Goal: Complete application form: Complete application form

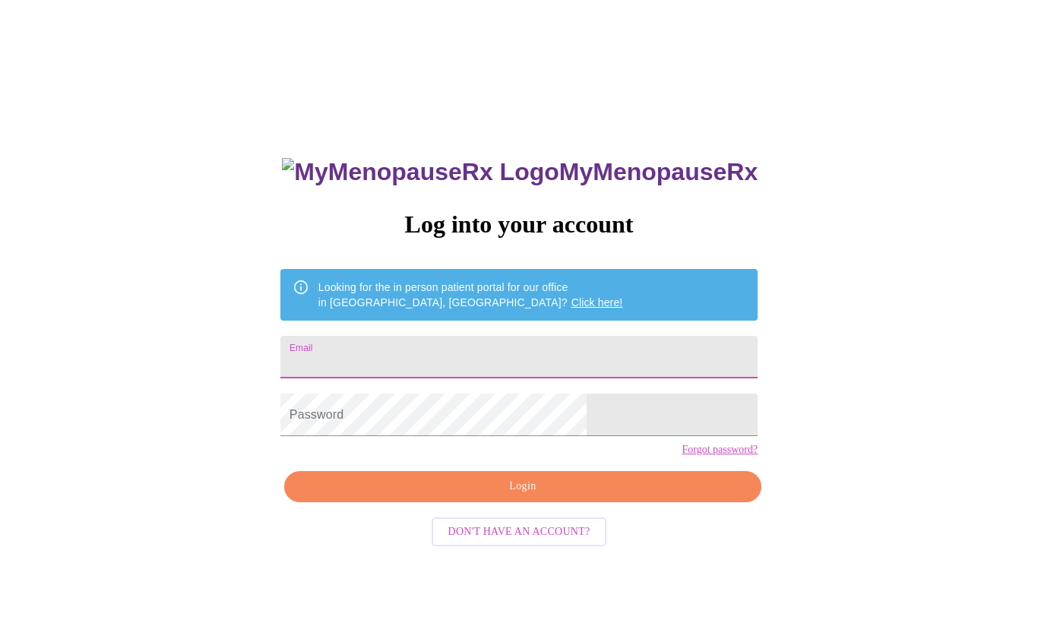
type input "[EMAIL_ADDRESS][DOMAIN_NAME]"
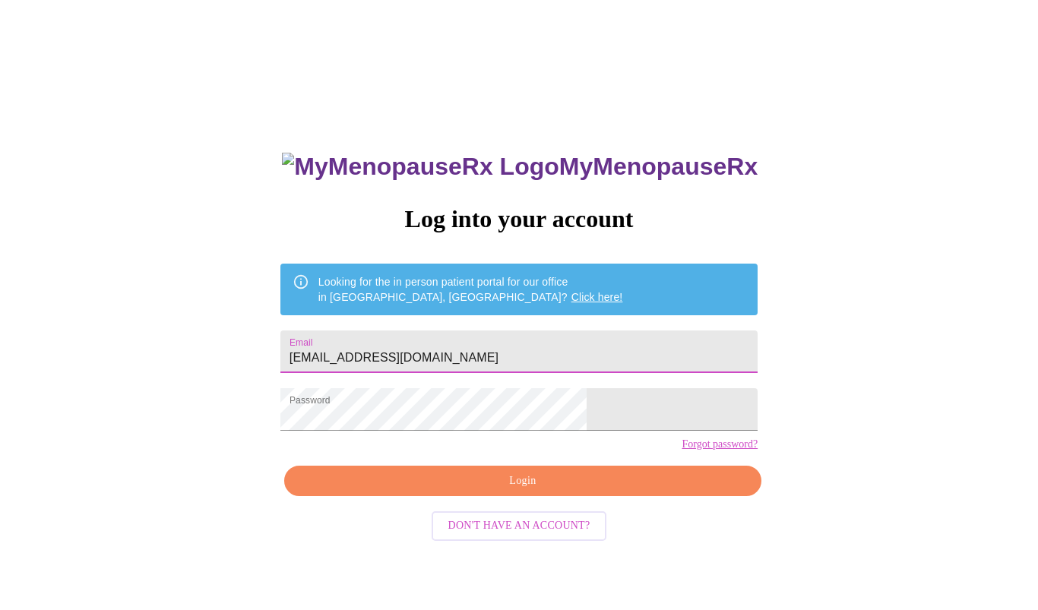
click at [537, 491] on span "Login" at bounding box center [523, 481] width 442 height 19
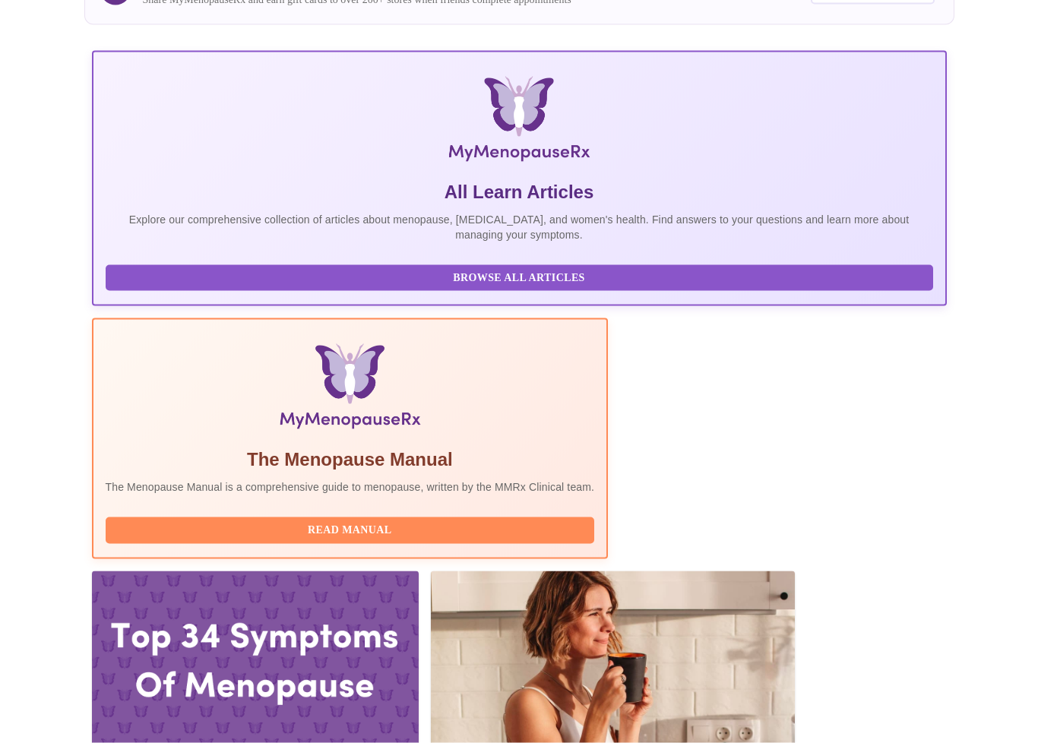
scroll to position [214, 0]
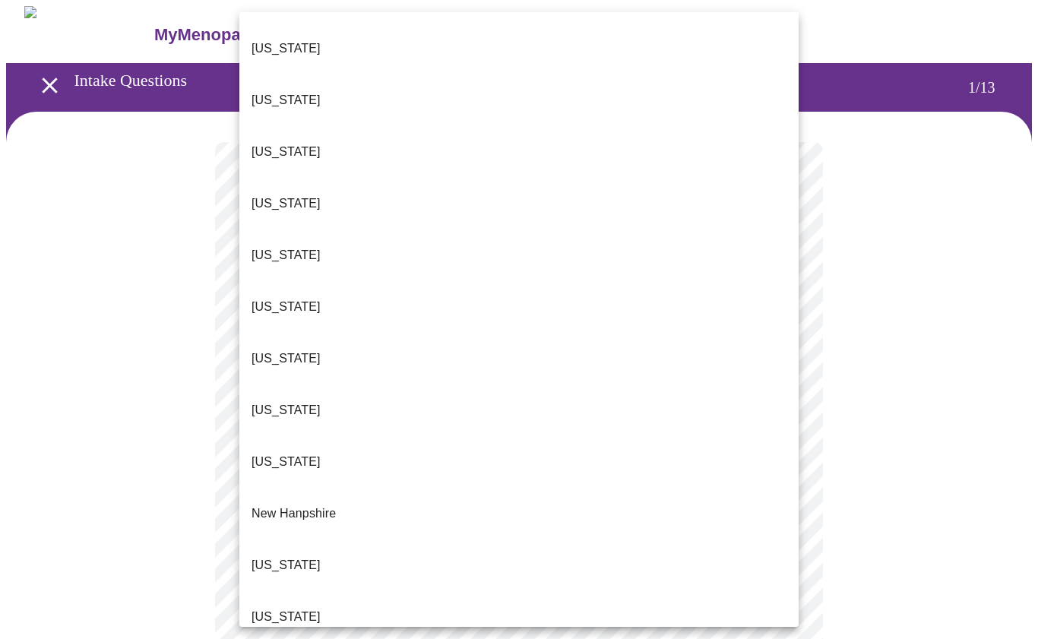
scroll to position [980, 0]
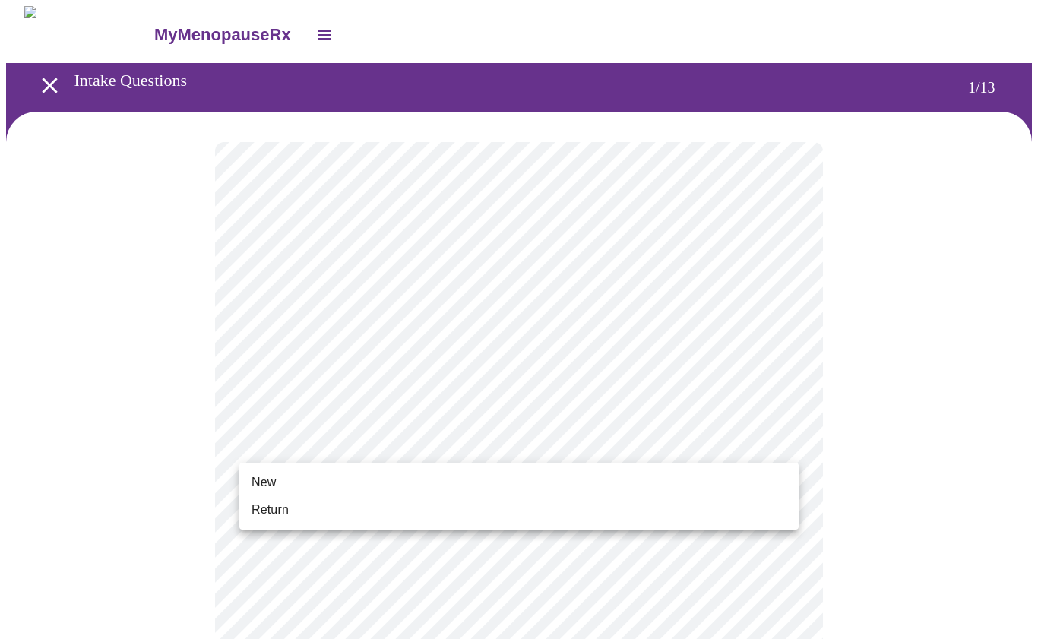
click at [277, 512] on span "Return" at bounding box center [270, 510] width 37 height 18
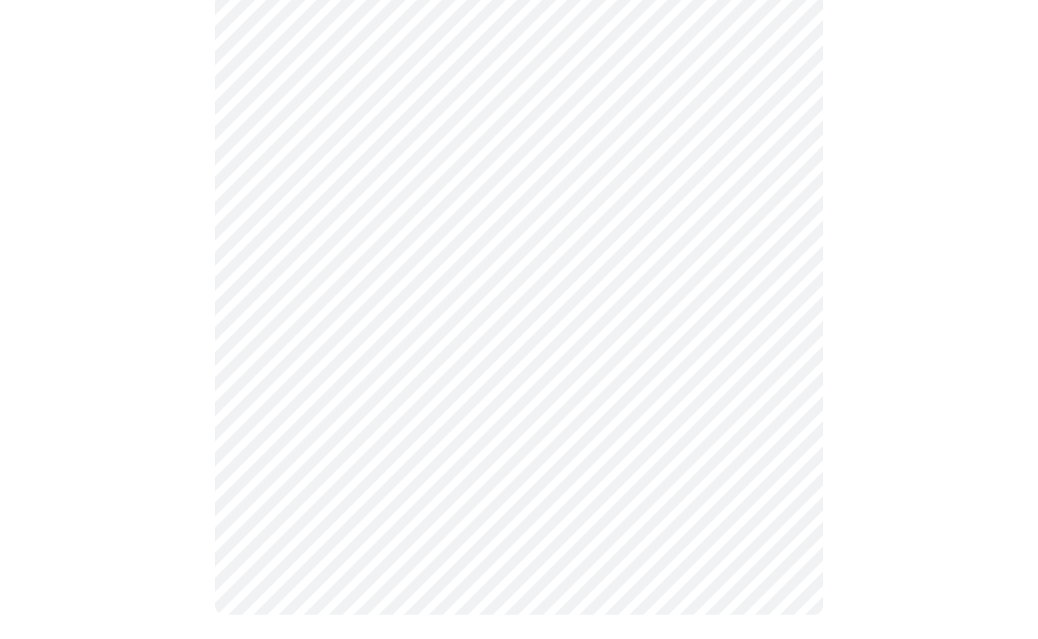
scroll to position [0, 0]
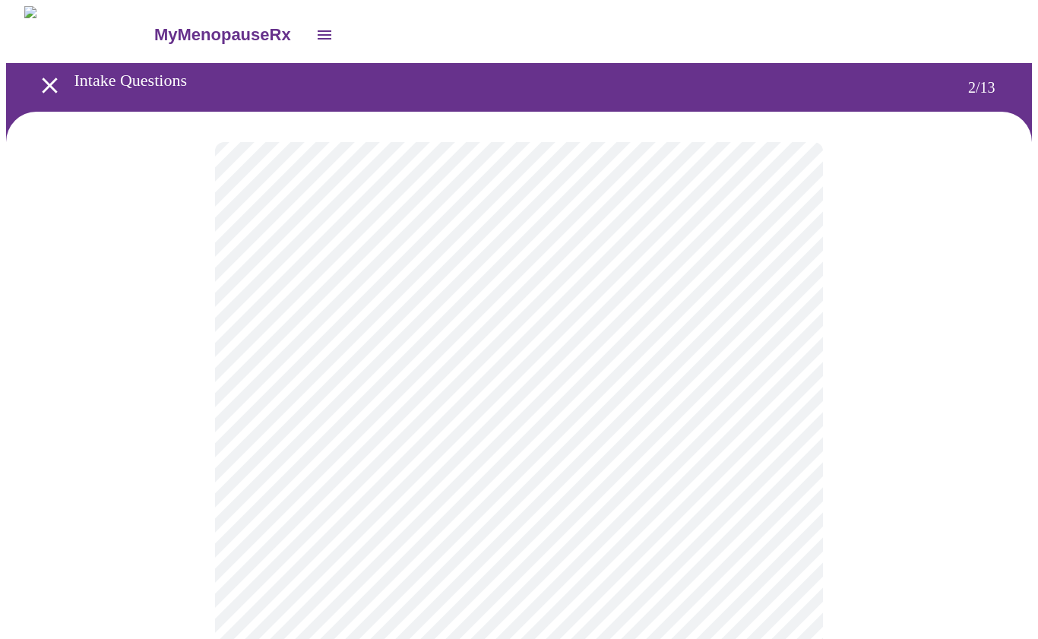
click at [779, 323] on body "MyMenopauseRx Intake Questions 2 / 13" at bounding box center [519, 461] width 1026 height 911
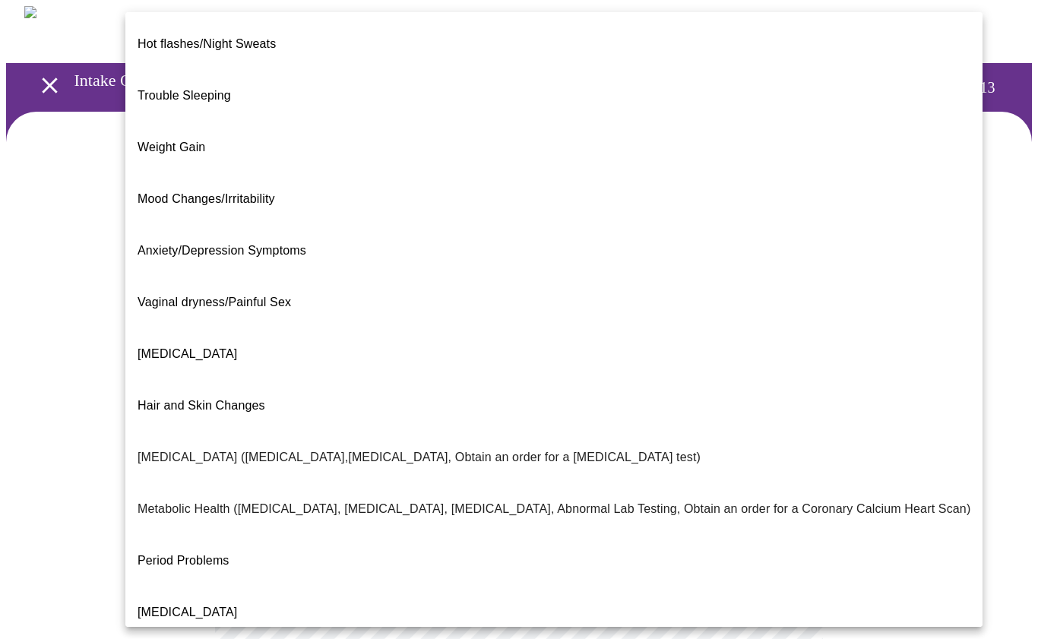
click at [221, 89] on span "Trouble Sleeping" at bounding box center [184, 95] width 93 height 13
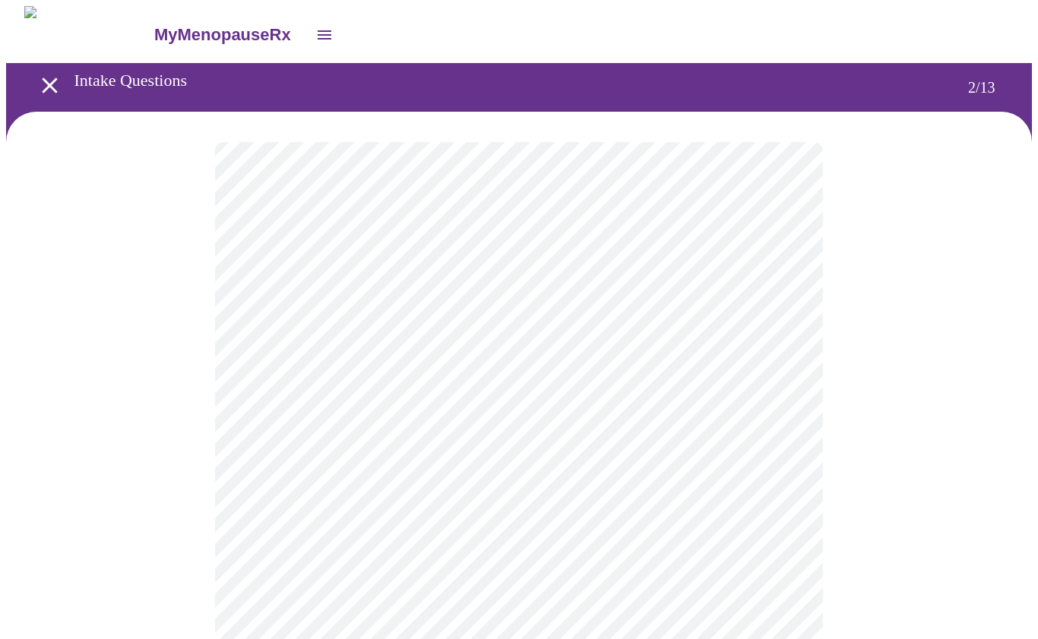
click at [790, 474] on body "MyMenopauseRx Intake Questions 2 / 13" at bounding box center [519, 457] width 1026 height 903
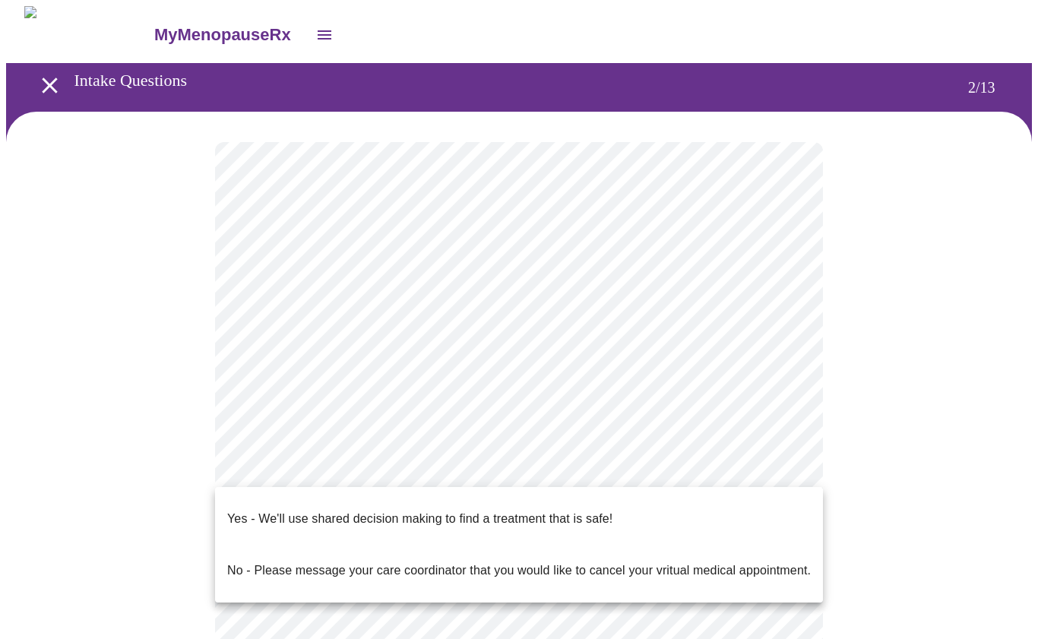
click at [605, 512] on p "Yes - We'll use shared decision making to find a treatment that is safe!" at bounding box center [419, 519] width 385 height 18
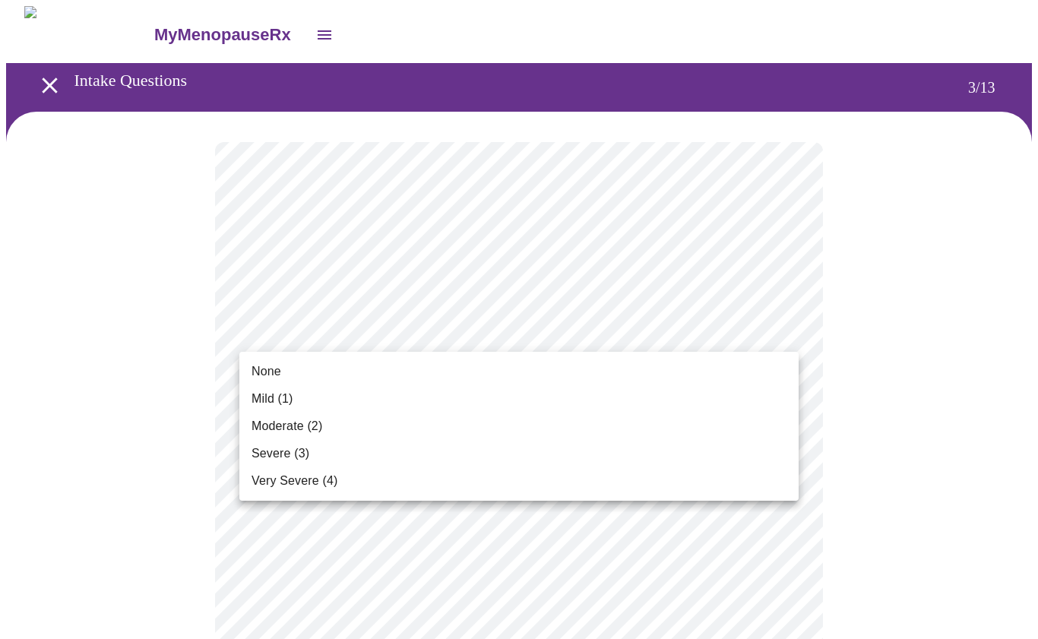
click at [278, 398] on span "Mild (1)" at bounding box center [273, 399] width 42 height 18
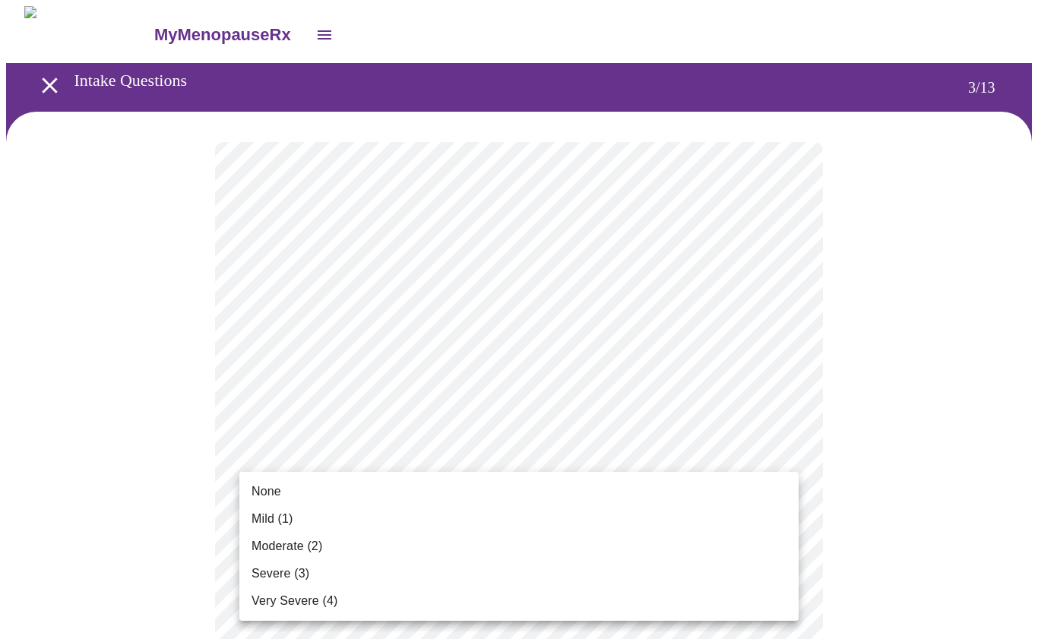
click at [274, 496] on span "None" at bounding box center [267, 492] width 30 height 18
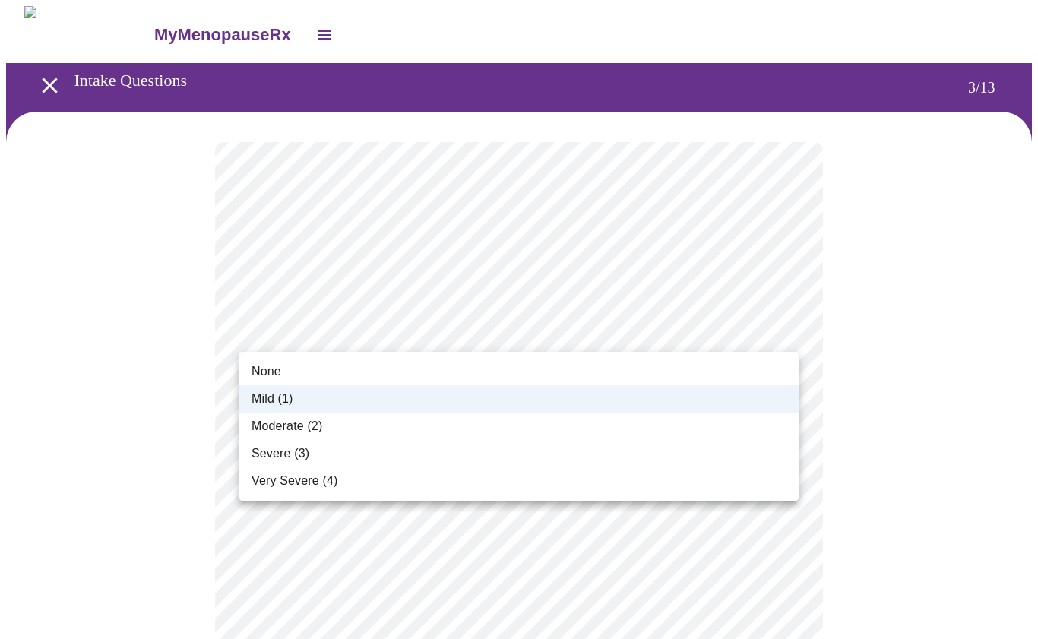
click at [303, 435] on span "Moderate (2)" at bounding box center [287, 426] width 71 height 18
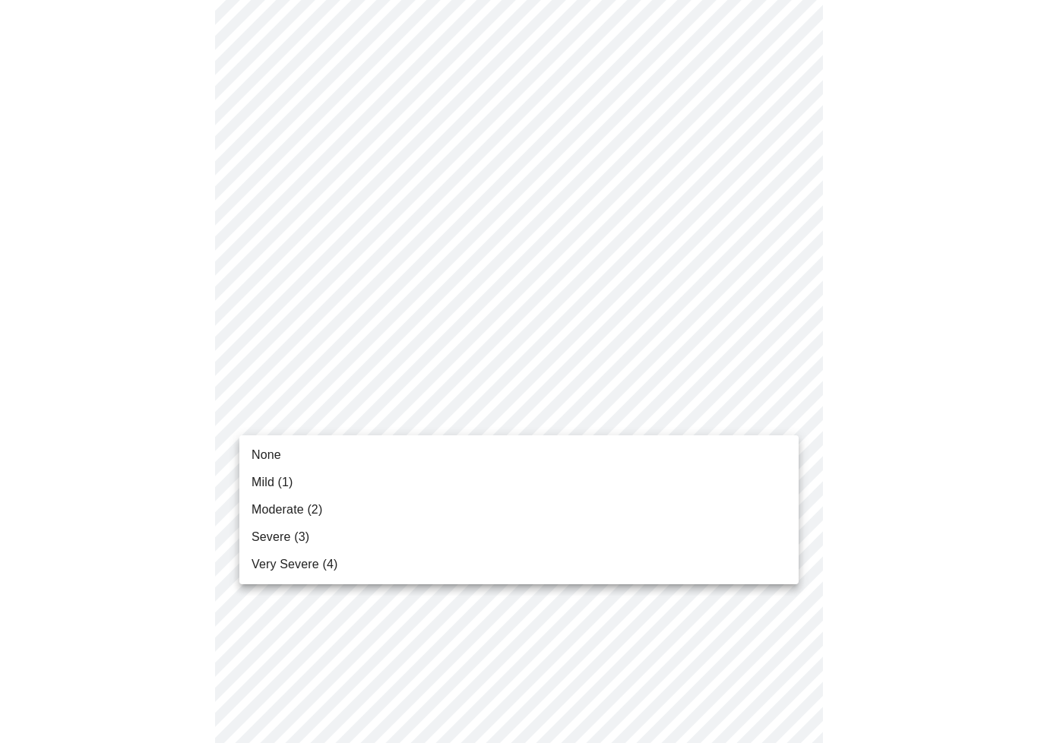
click at [321, 512] on span "Moderate (2)" at bounding box center [287, 510] width 71 height 18
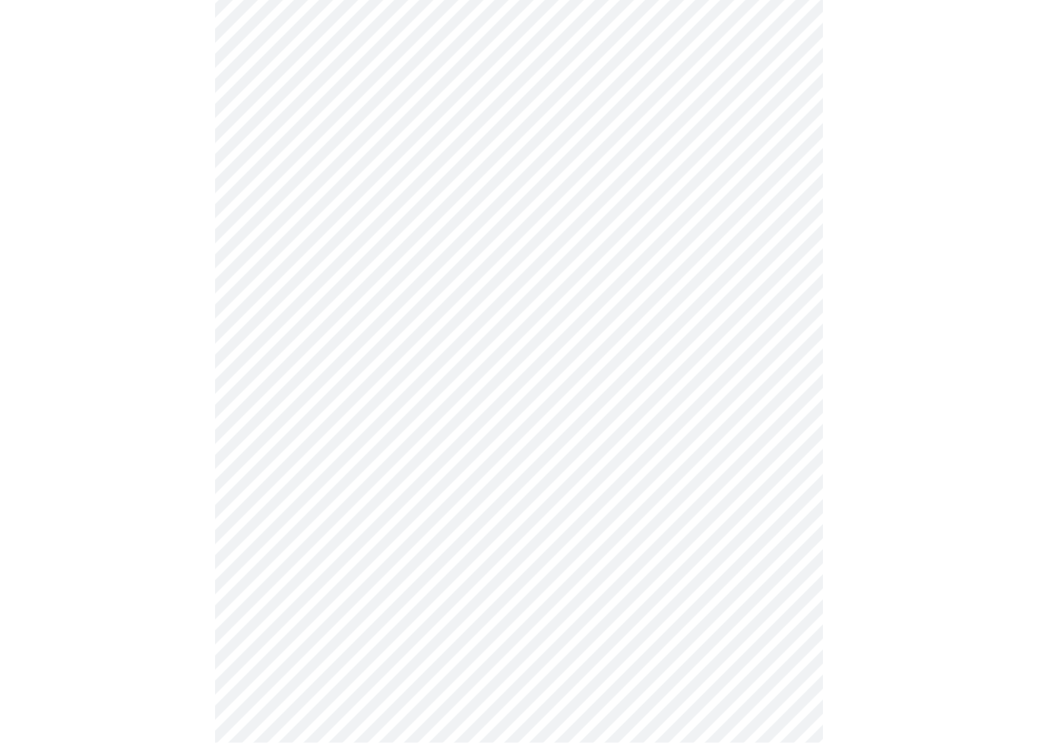
click at [775, 435] on body "MyMenopauseRx Intake Questions 3 / 13" at bounding box center [519, 718] width 1026 height 1952
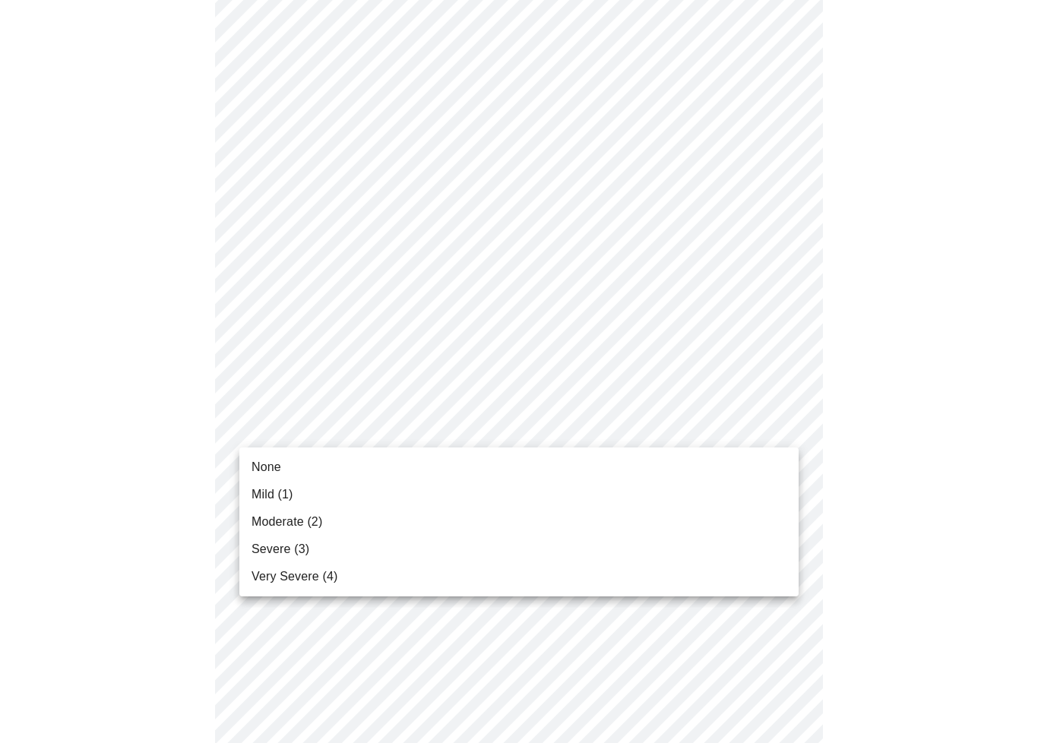
click at [306, 521] on span "Moderate (2)" at bounding box center [287, 522] width 71 height 18
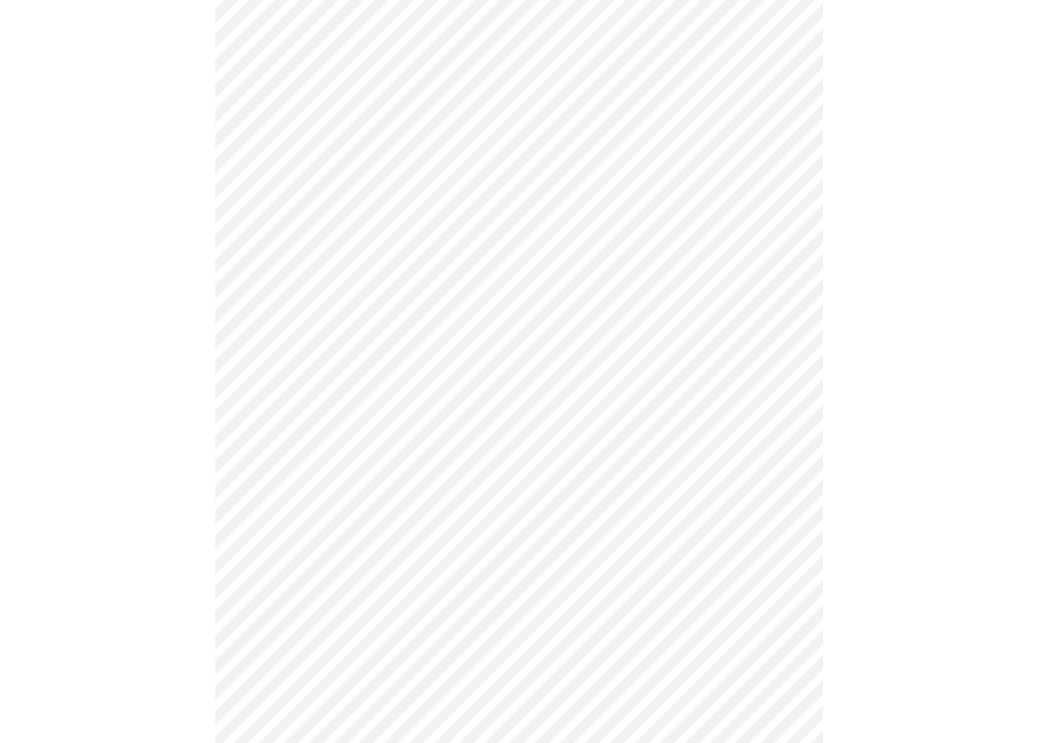
scroll to position [428, 0]
click at [777, 362] on body "MyMenopauseRx Intake Questions 3 / 13" at bounding box center [519, 543] width 1026 height 1931
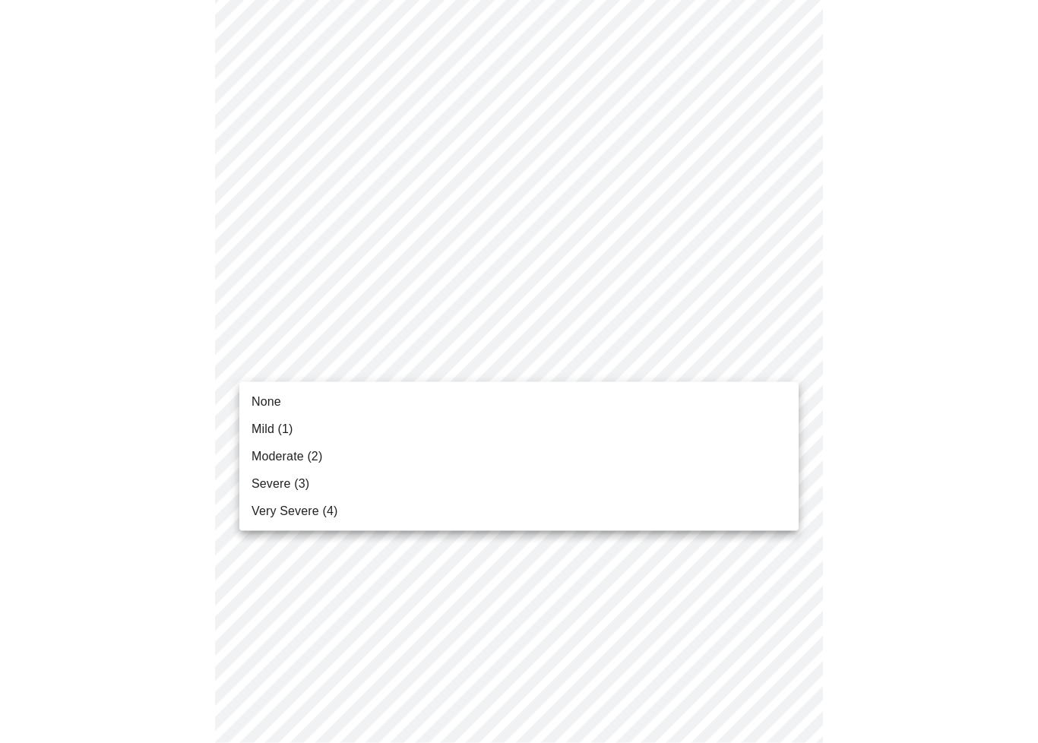
scroll to position [429, 0]
click at [265, 436] on span "Mild (1)" at bounding box center [273, 429] width 42 height 18
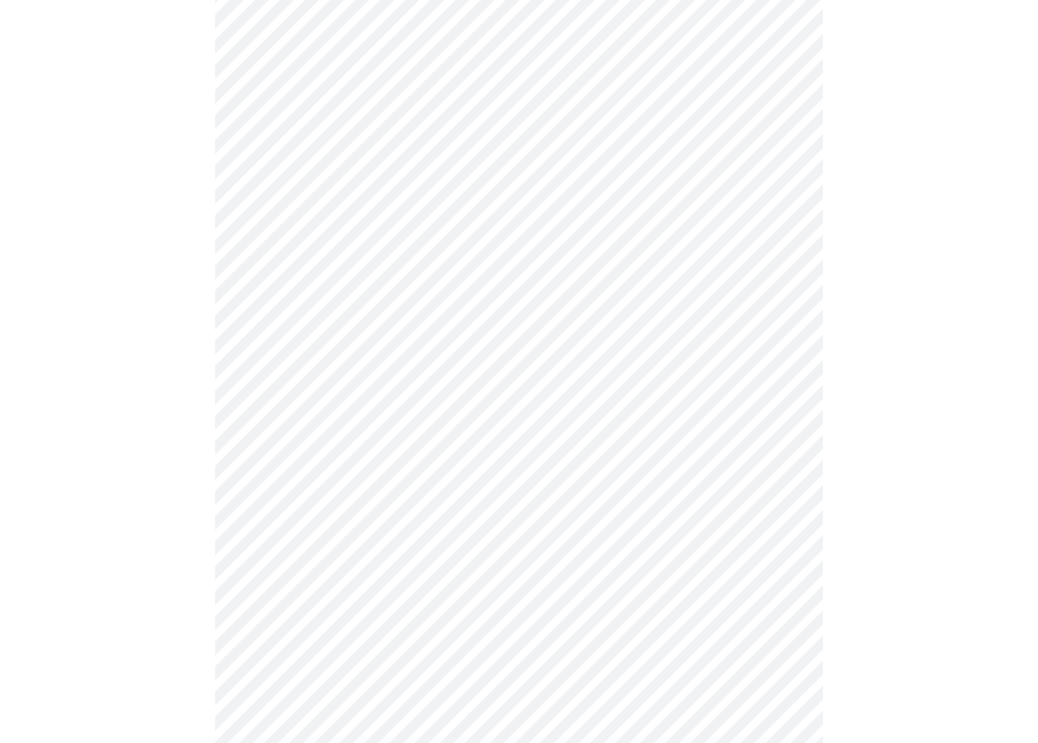
click at [794, 458] on body "MyMenopauseRx Intake Questions 3 / 13" at bounding box center [519, 532] width 1026 height 1911
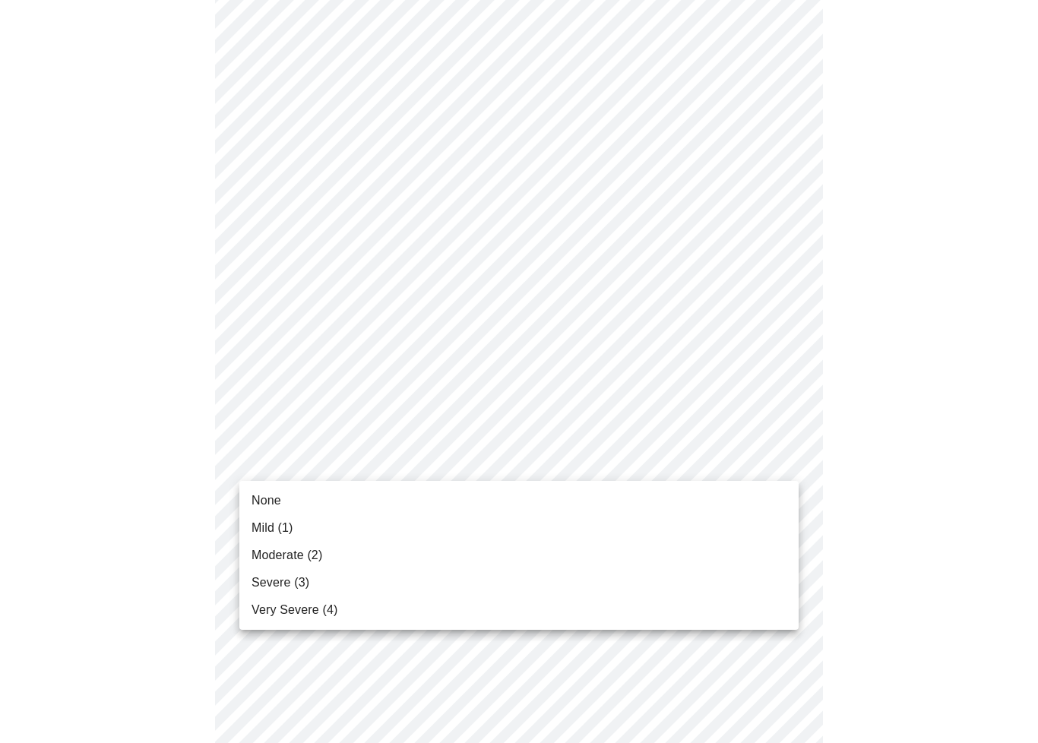
click at [277, 520] on span "Mild (1)" at bounding box center [273, 528] width 42 height 18
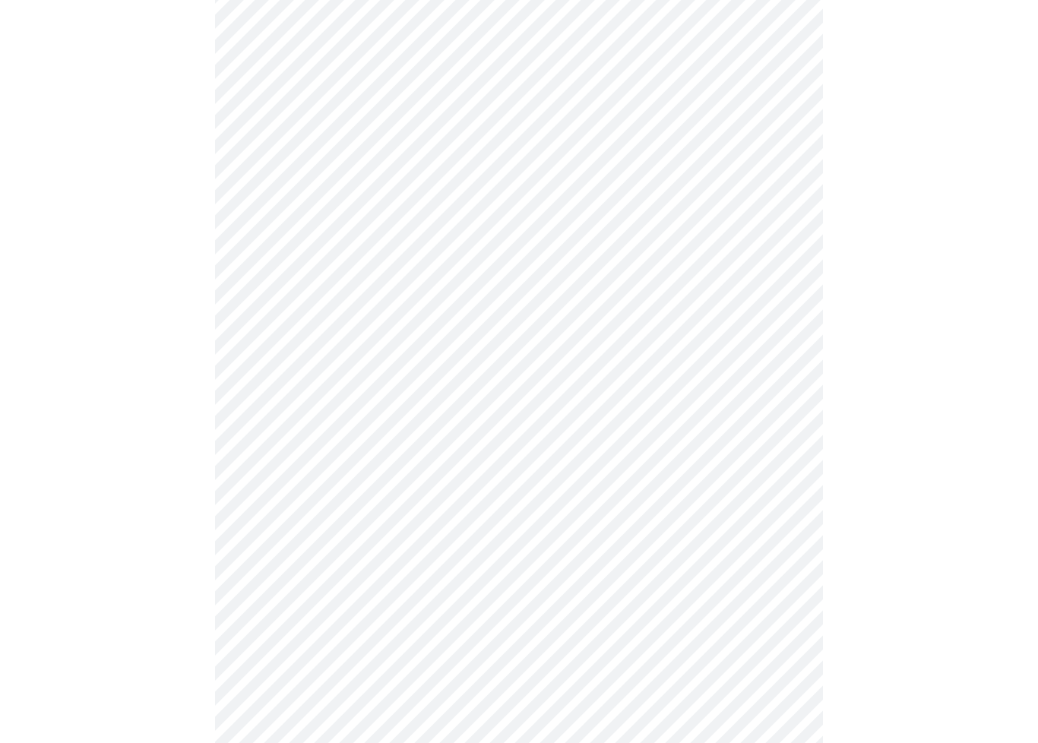
click at [787, 582] on body "MyMenopauseRx Intake Questions 3 / 13" at bounding box center [519, 522] width 1026 height 1890
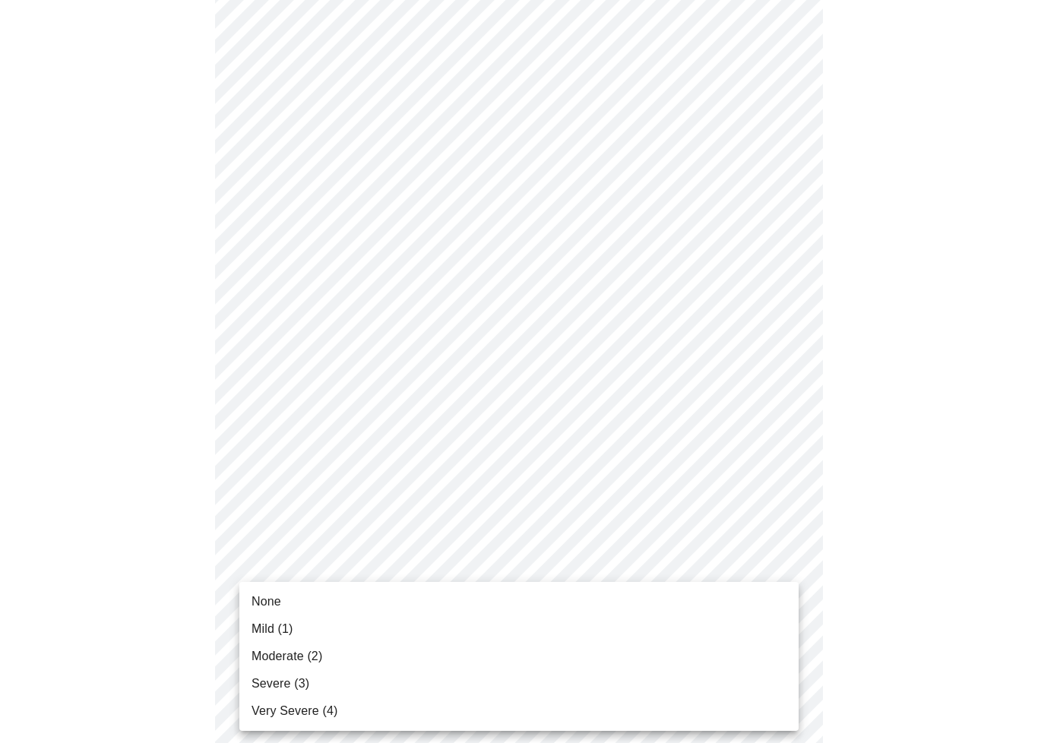
click at [275, 616] on span "Mild (1)" at bounding box center [273, 629] width 42 height 18
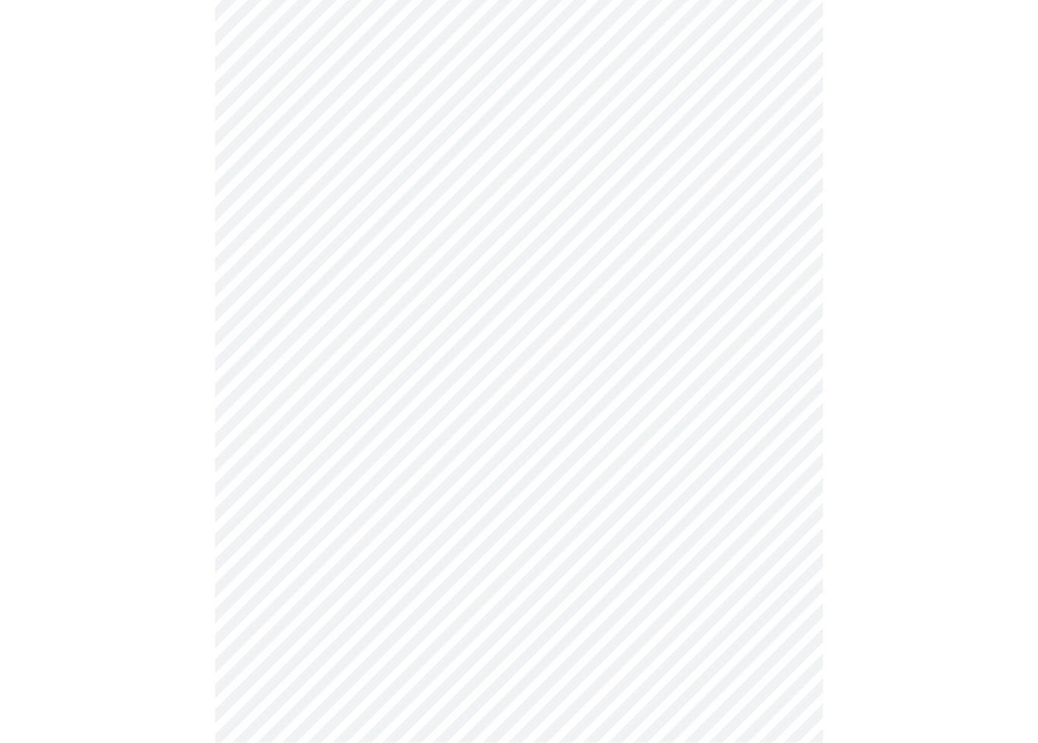
scroll to position [763, 0]
click at [788, 369] on body "MyMenopauseRx Intake Questions 3 / 13" at bounding box center [519, 178] width 1026 height 1870
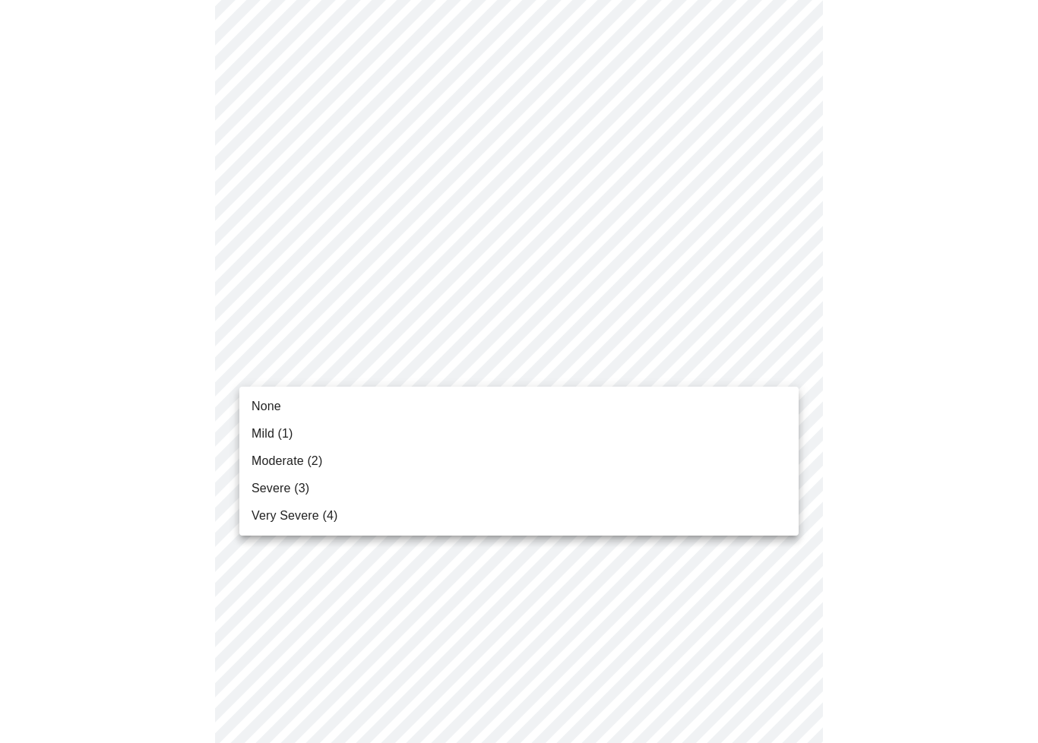
click at [322, 461] on span "Moderate (2)" at bounding box center [287, 461] width 71 height 18
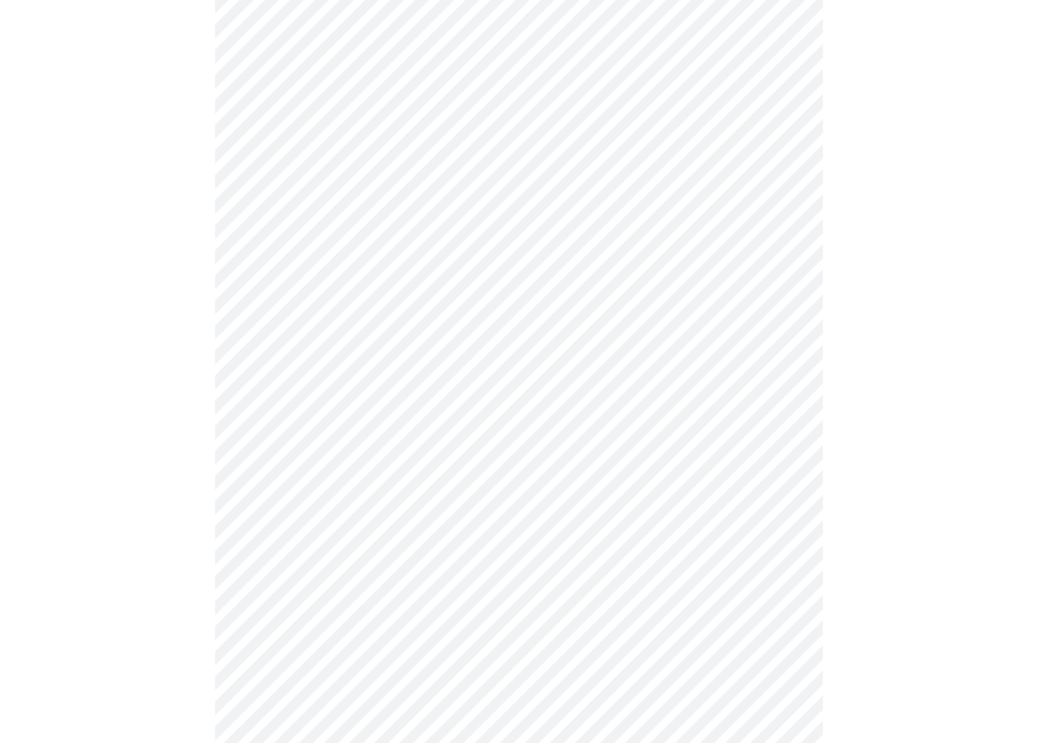
scroll to position [954, 0]
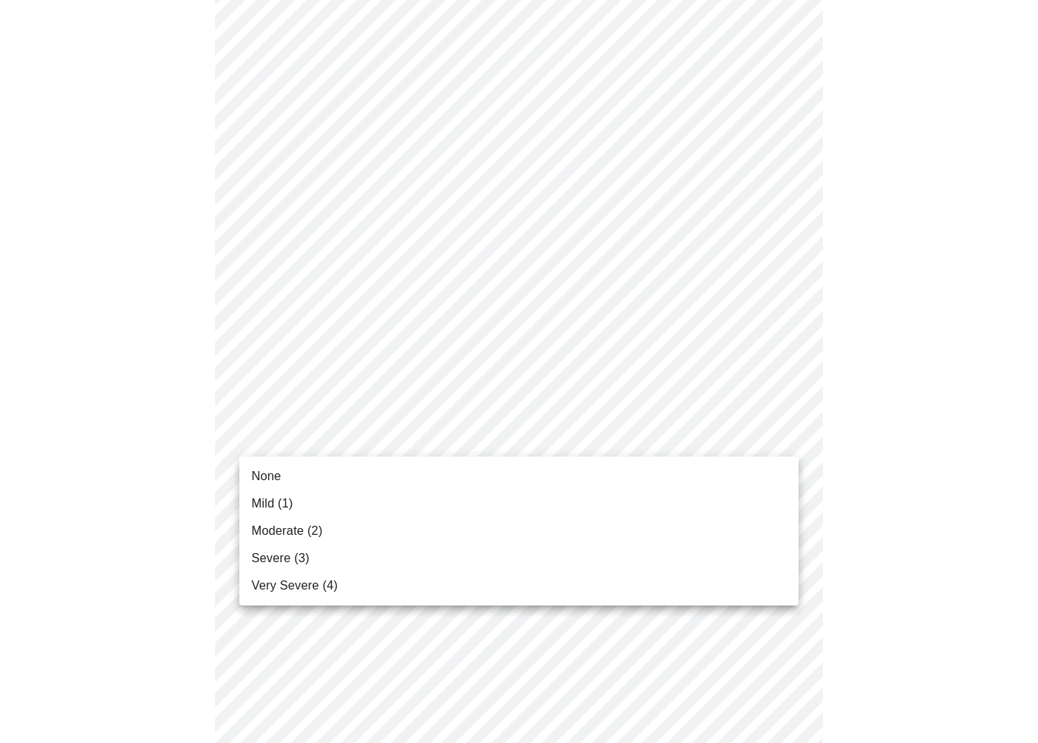
click at [287, 499] on span "Mild (1)" at bounding box center [273, 504] width 42 height 18
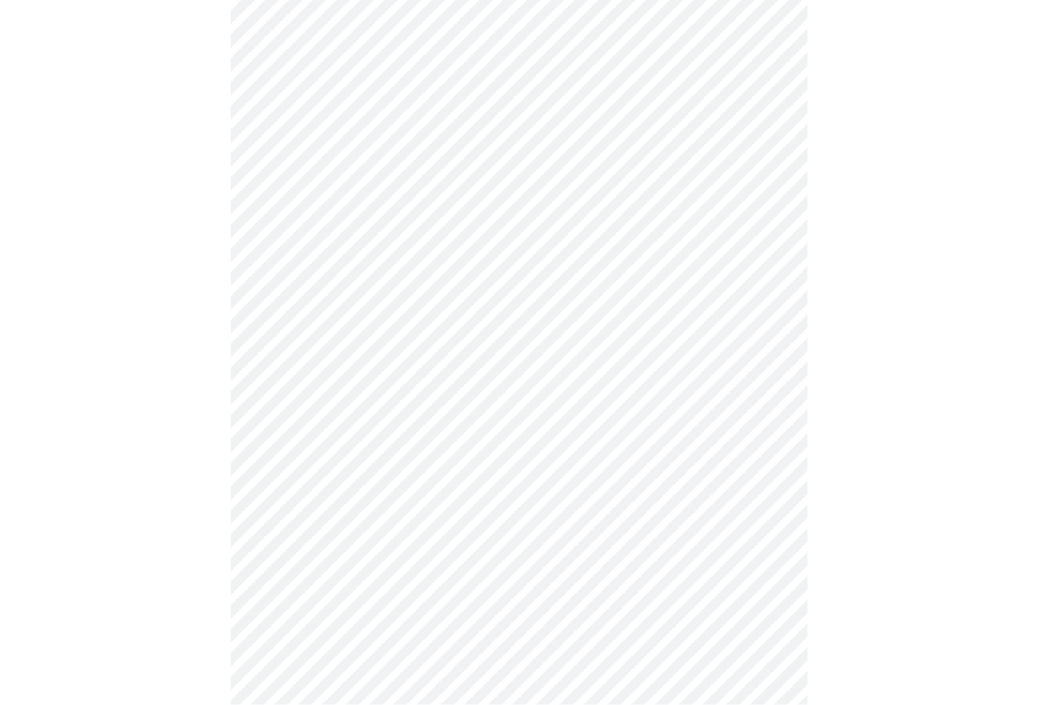
scroll to position [1037, 0]
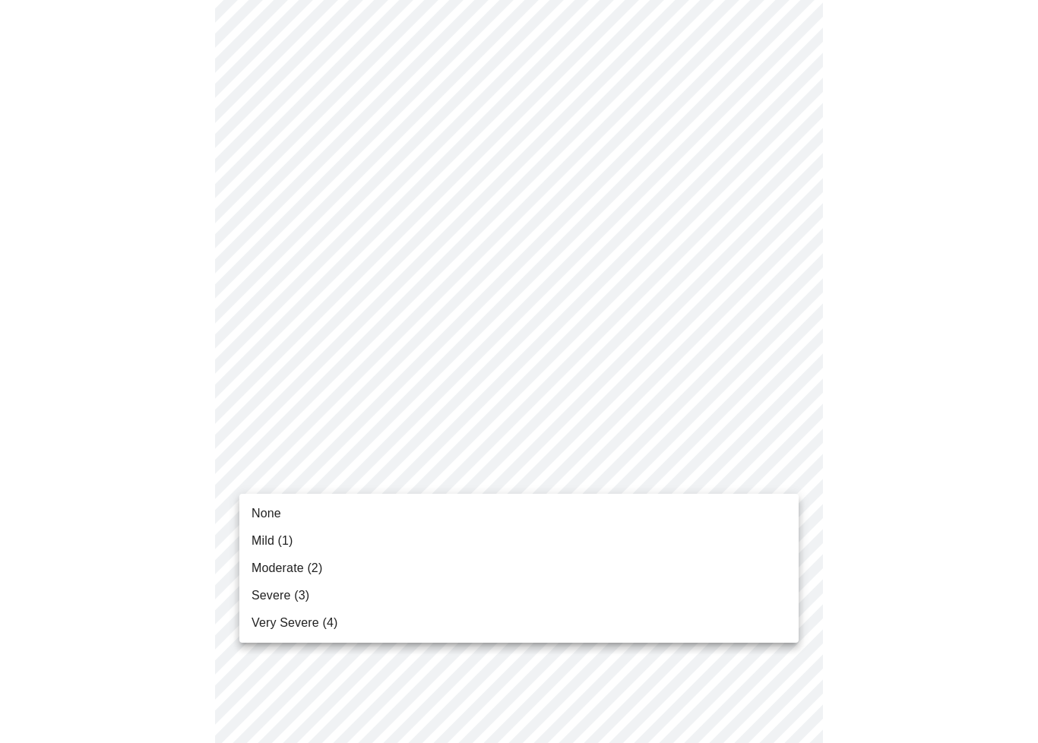
click at [312, 572] on span "Moderate (2)" at bounding box center [287, 568] width 71 height 18
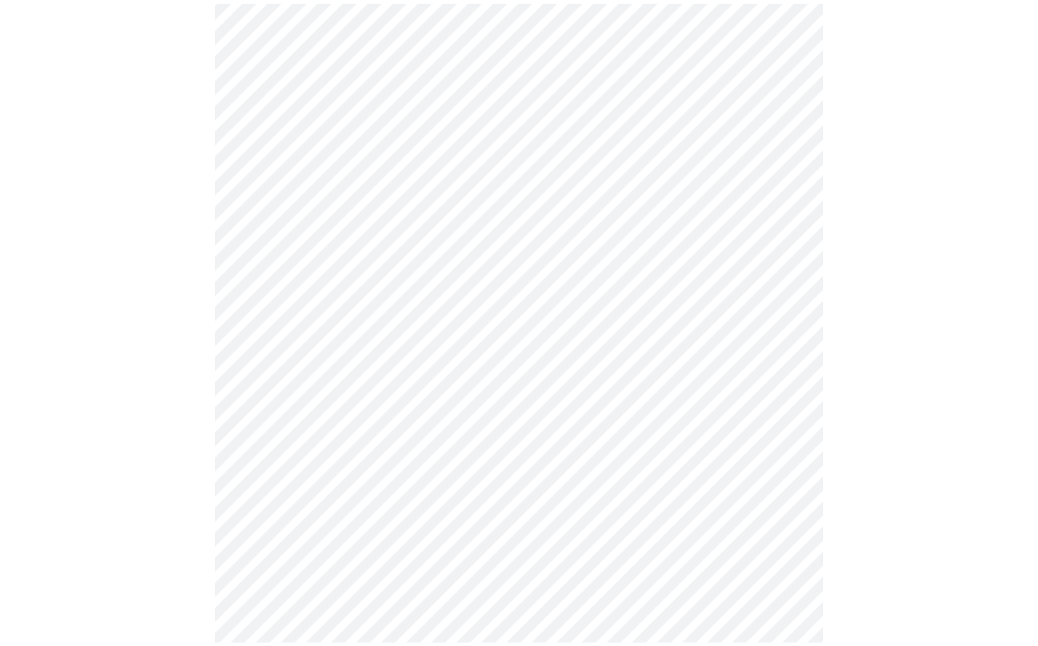
scroll to position [1137, 0]
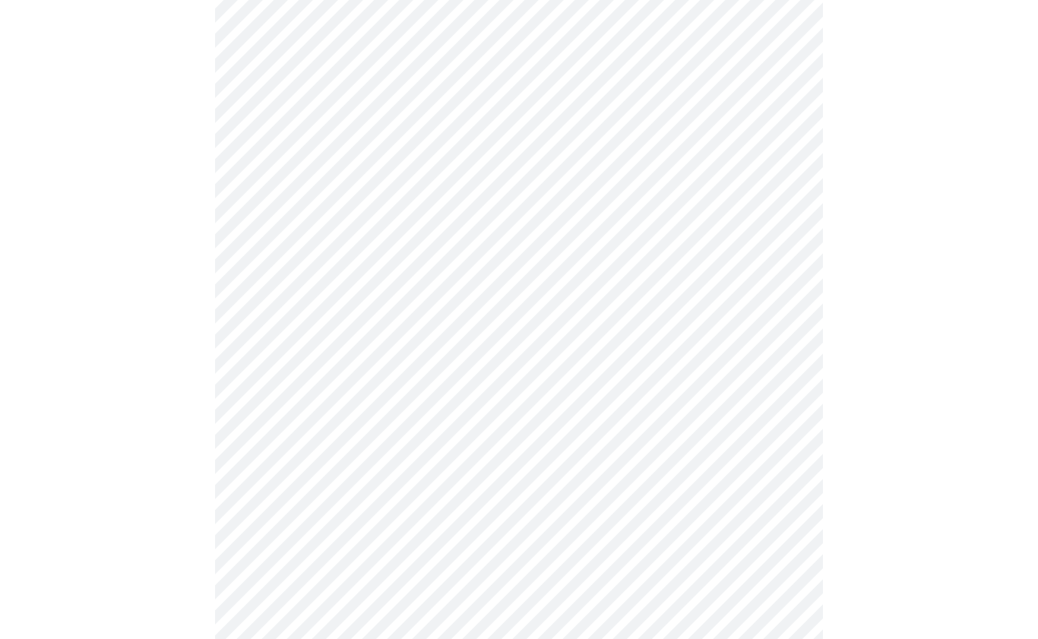
click at [785, 375] on body "MyMenopauseRx Intake Questions 3 / 13" at bounding box center [519, 37] width 1026 height 1808
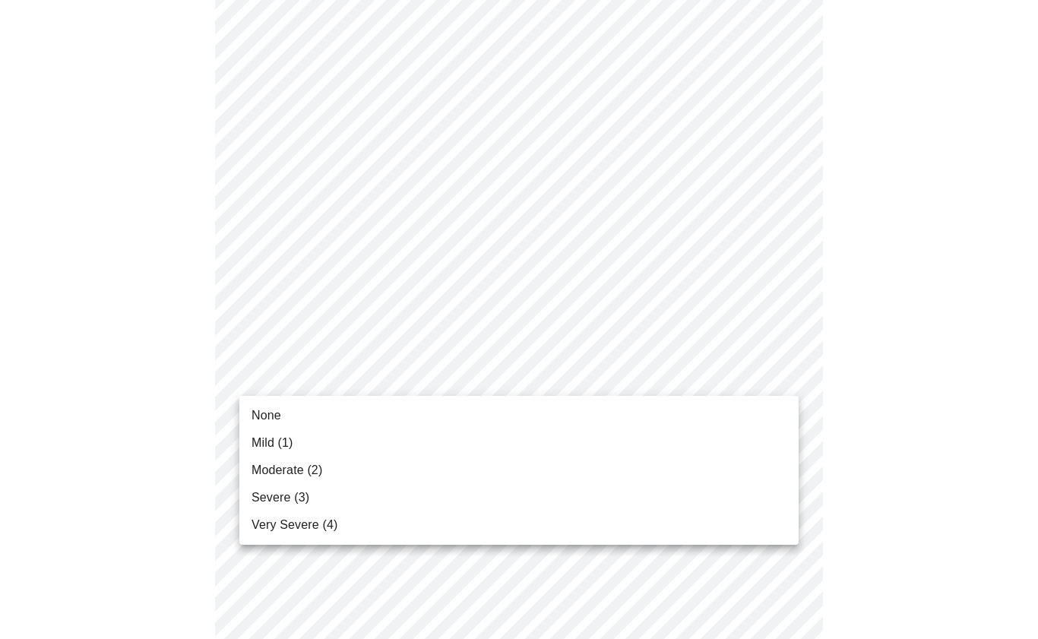
click at [291, 478] on span "Moderate (2)" at bounding box center [287, 470] width 71 height 18
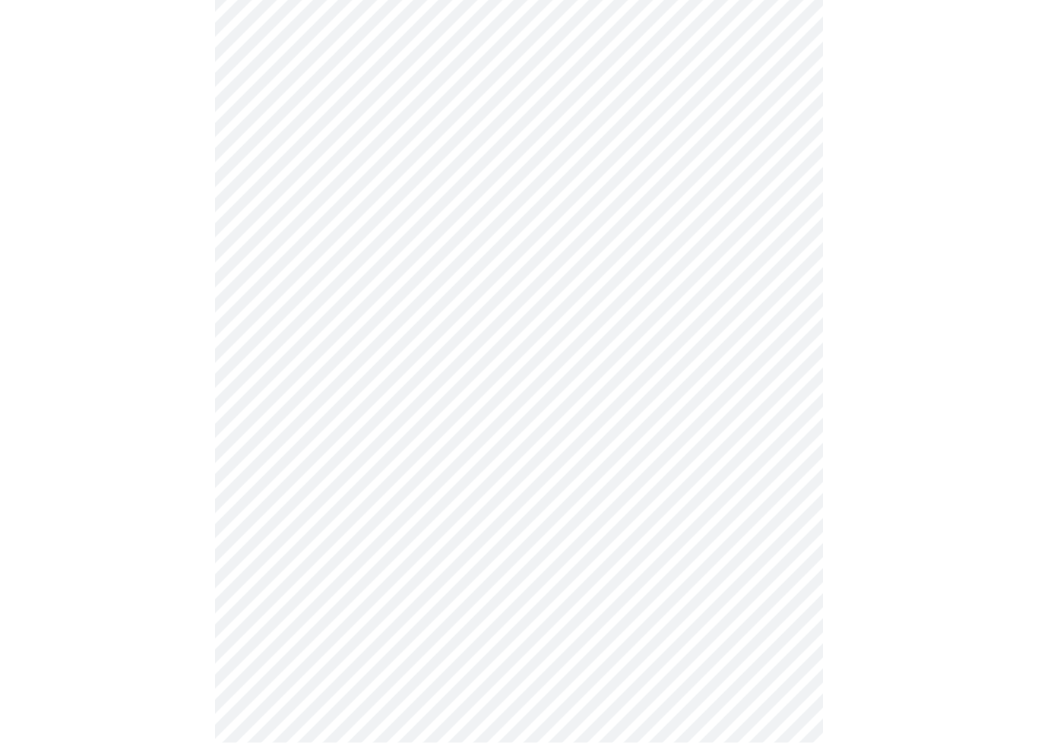
scroll to position [573, 0]
click at [776, 290] on body "MyMenopauseRx Intake Questions 4 / 13" at bounding box center [519, 150] width 1026 height 1435
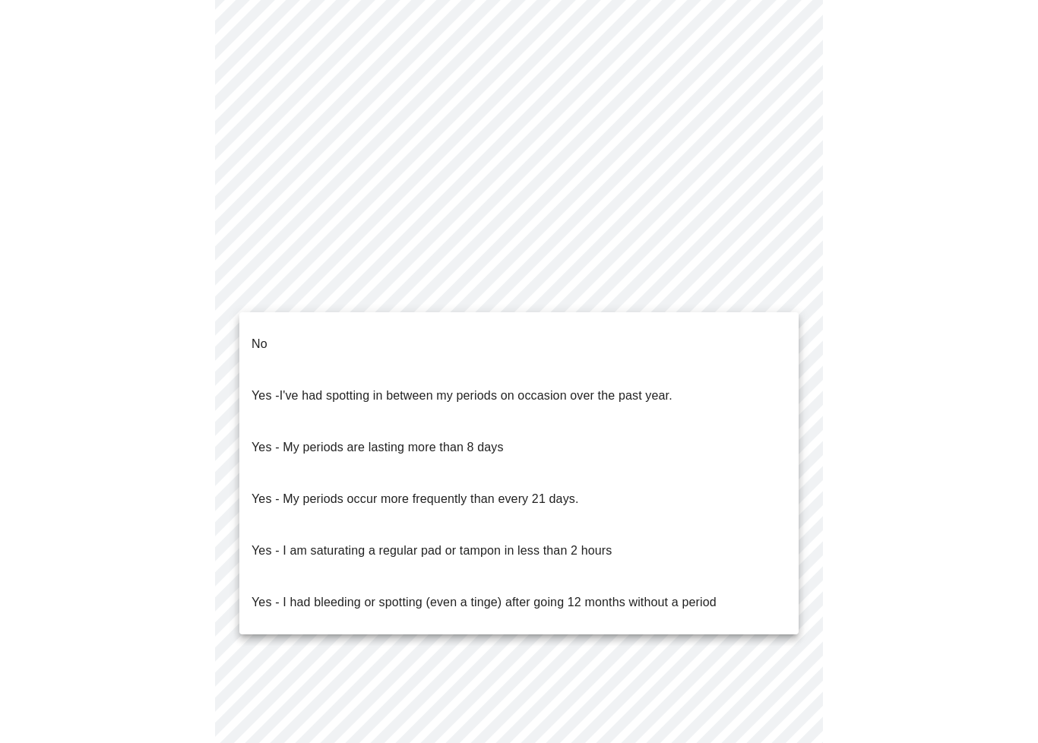
click at [271, 330] on li "No" at bounding box center [518, 344] width 559 height 52
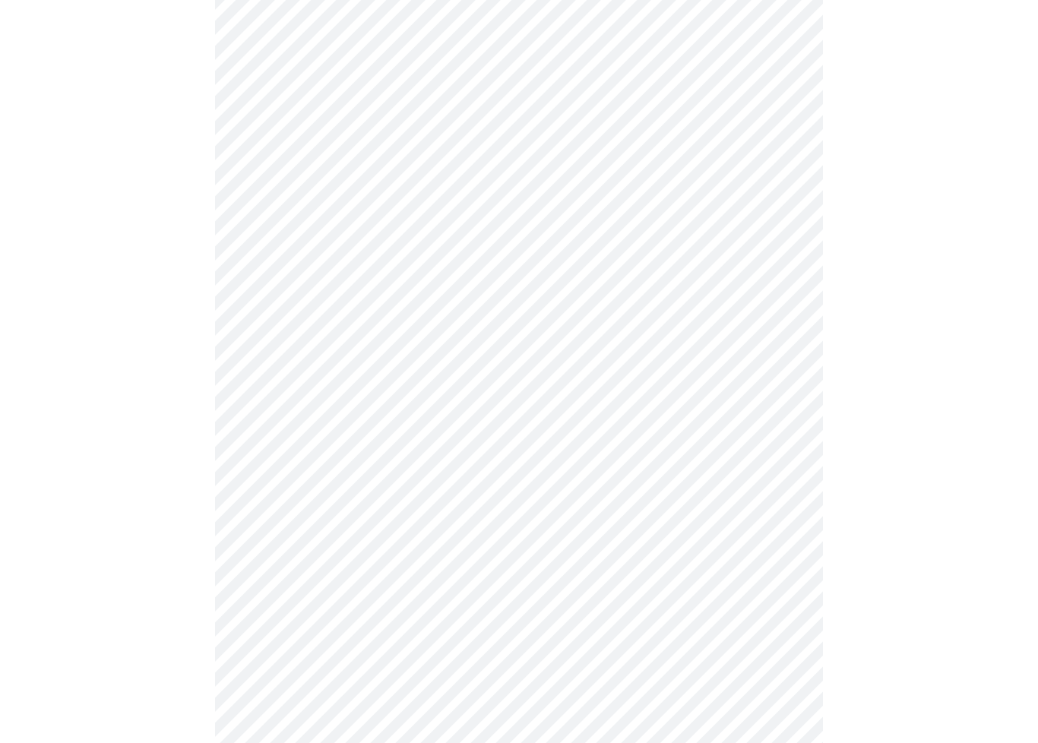
click at [788, 405] on body "MyMenopauseRx Intake Questions 4 / 13" at bounding box center [519, 146] width 1026 height 1427
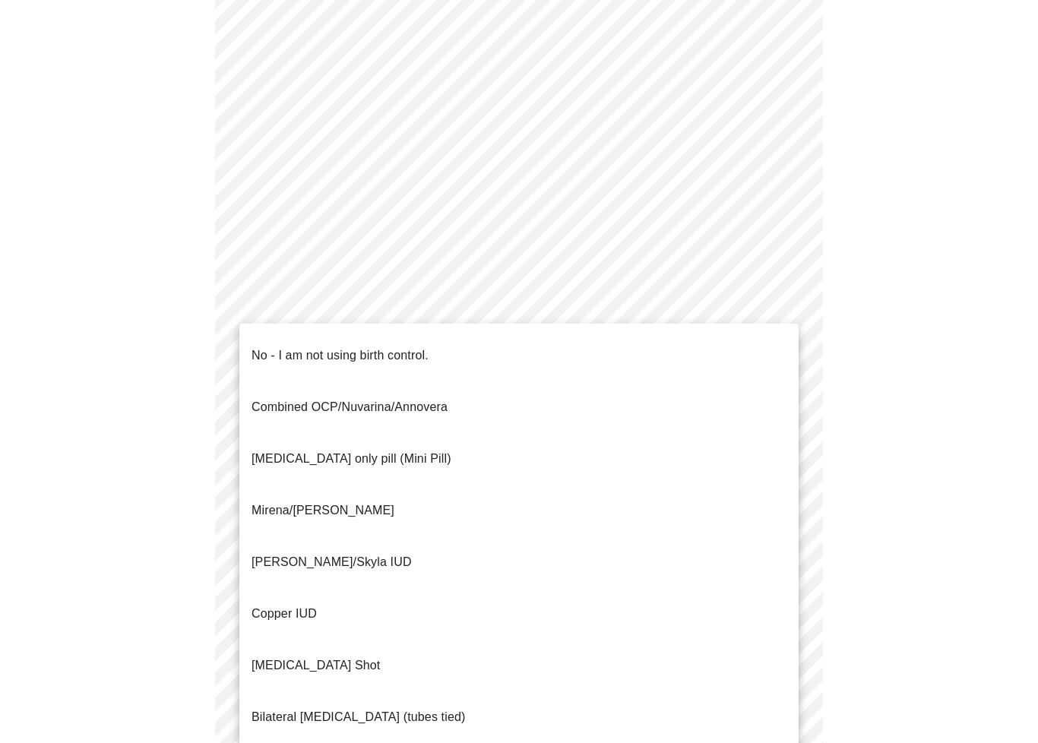
click at [268, 347] on p "No - I am not using birth control." at bounding box center [340, 356] width 177 height 18
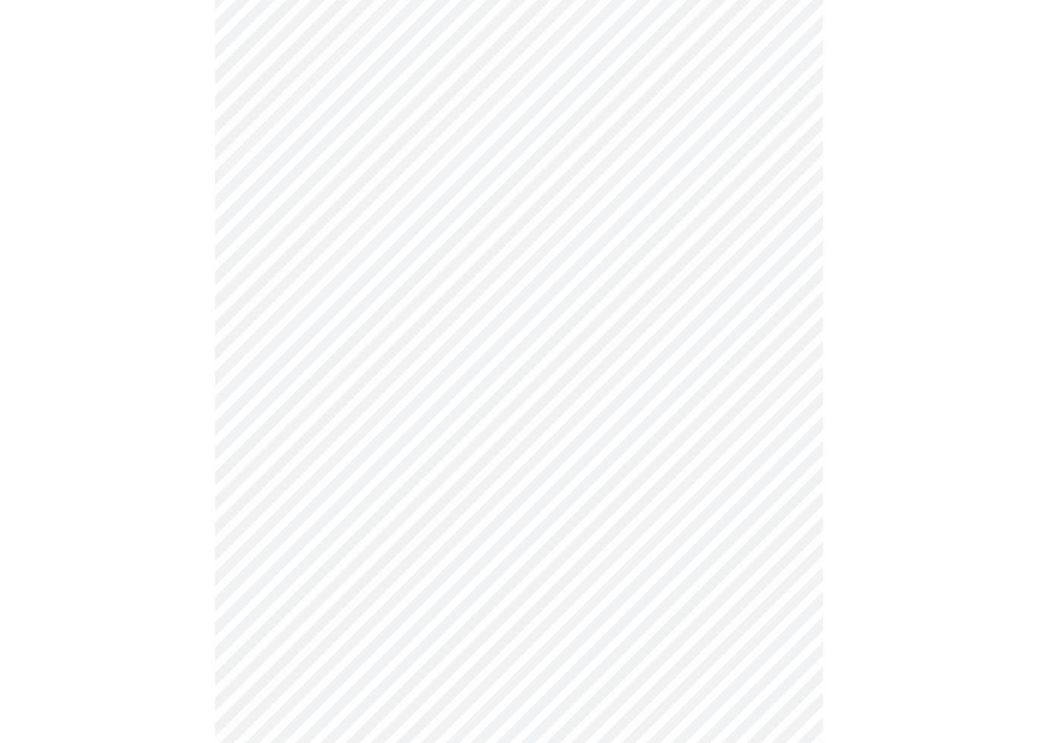
click at [774, 514] on body "MyMenopauseRx Intake Questions 4 / 13" at bounding box center [519, 142] width 1026 height 1418
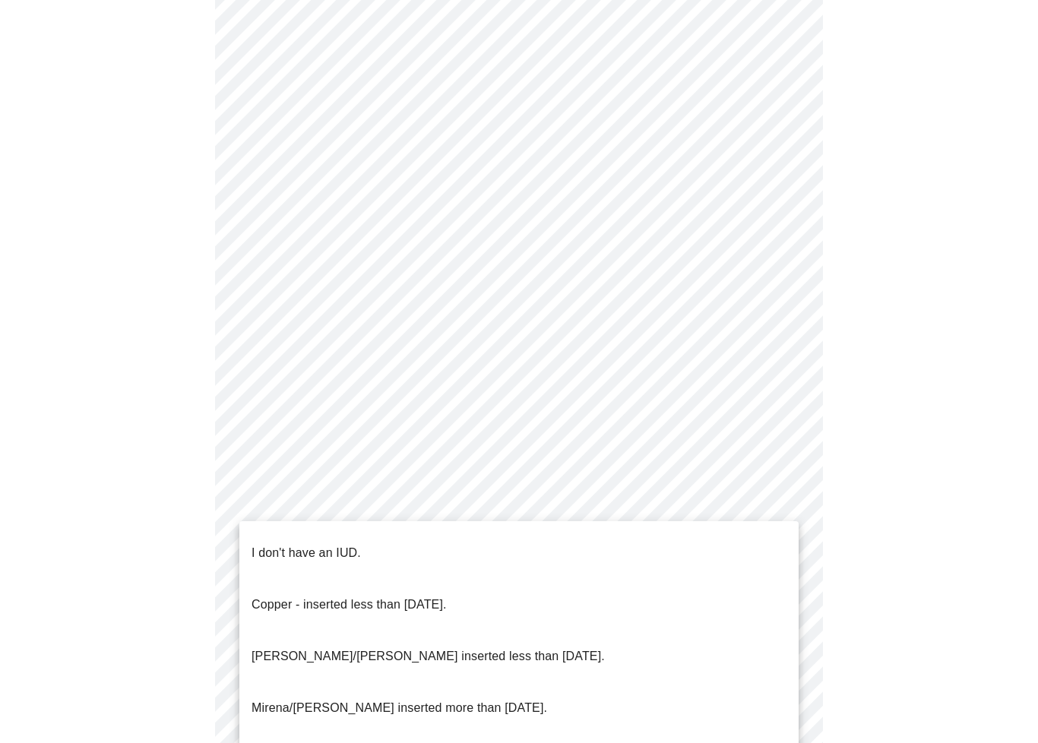
click at [336, 544] on p "I don't have an IUD." at bounding box center [306, 553] width 109 height 18
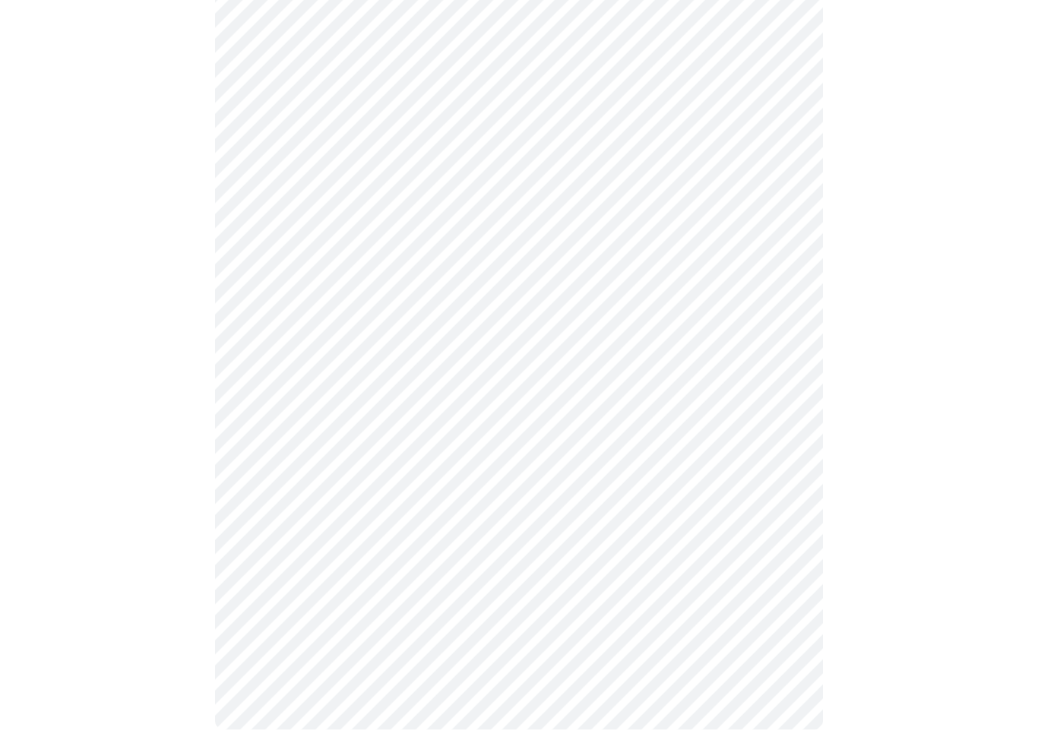
scroll to position [667, 0]
click at [778, 535] on body "MyMenopauseRx Intake Questions 4 / 13" at bounding box center [519, 44] width 1026 height 1410
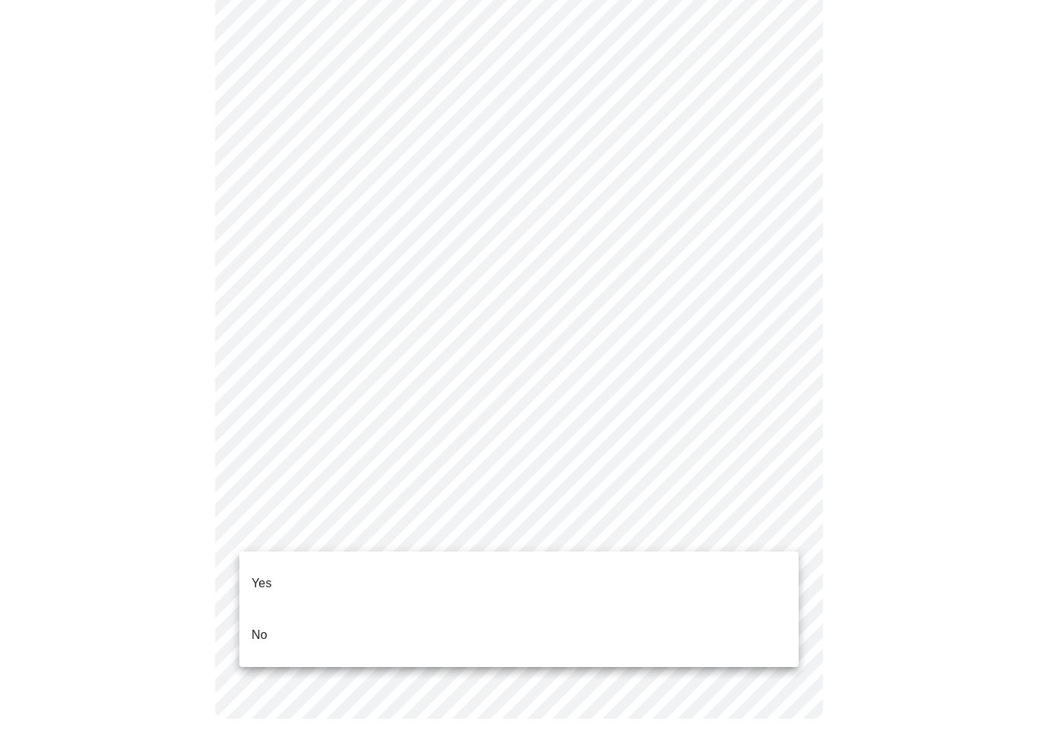
click at [271, 575] on p "Yes" at bounding box center [262, 584] width 21 height 18
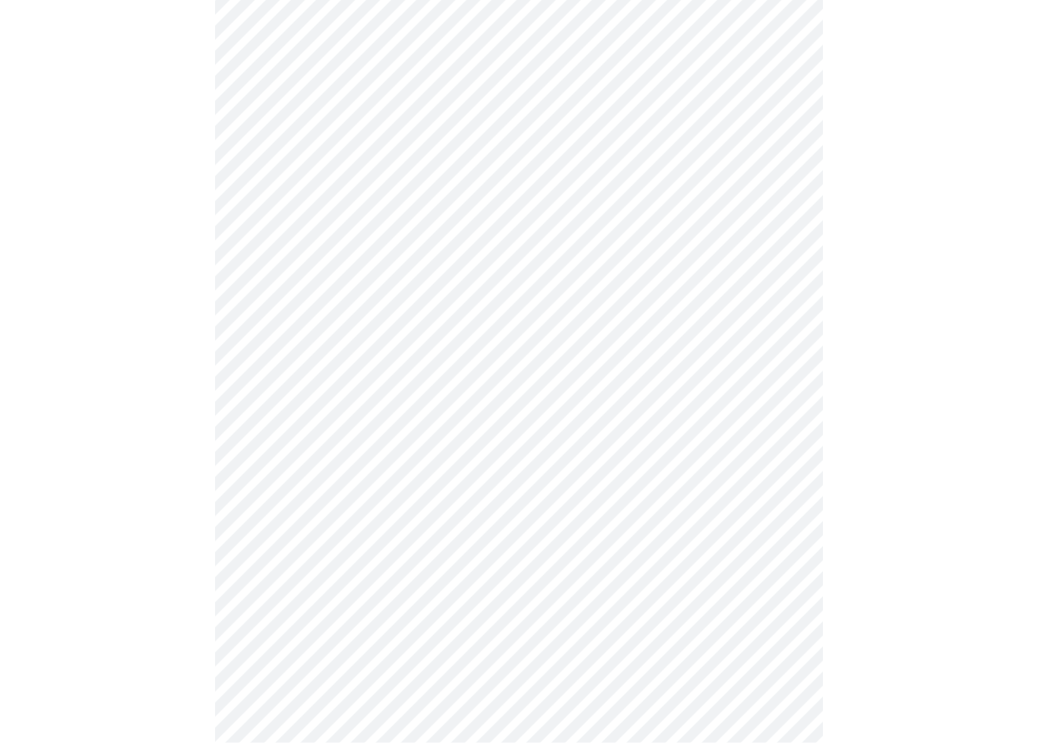
scroll to position [3754, 0]
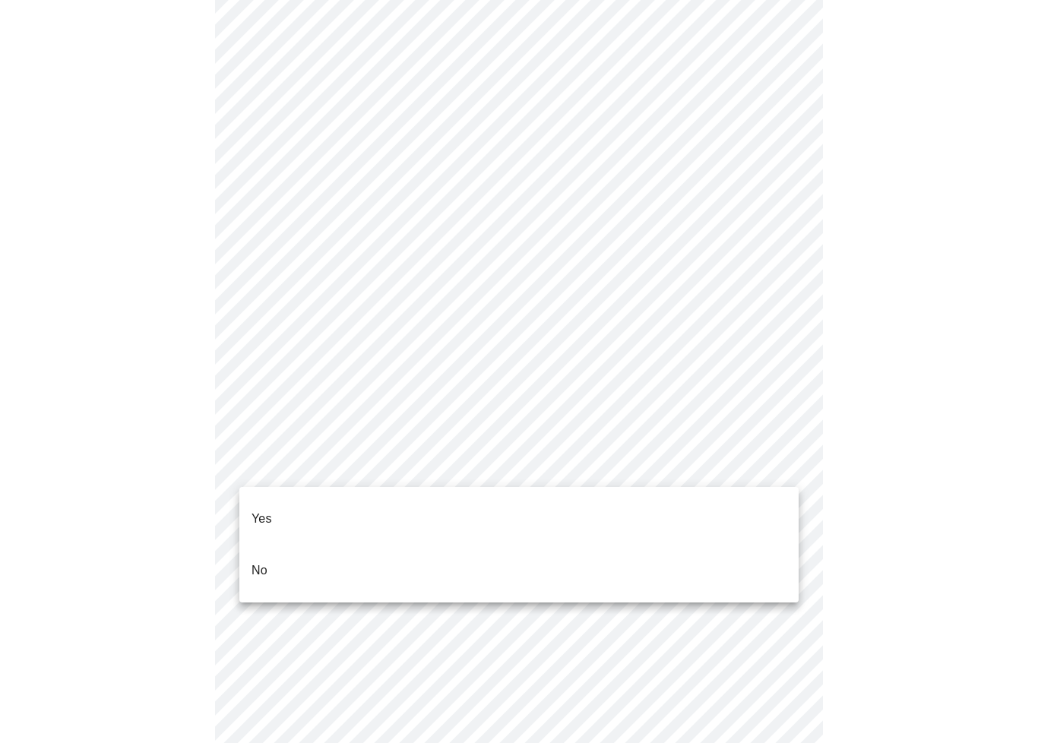
click at [261, 562] on p "No" at bounding box center [260, 571] width 16 height 18
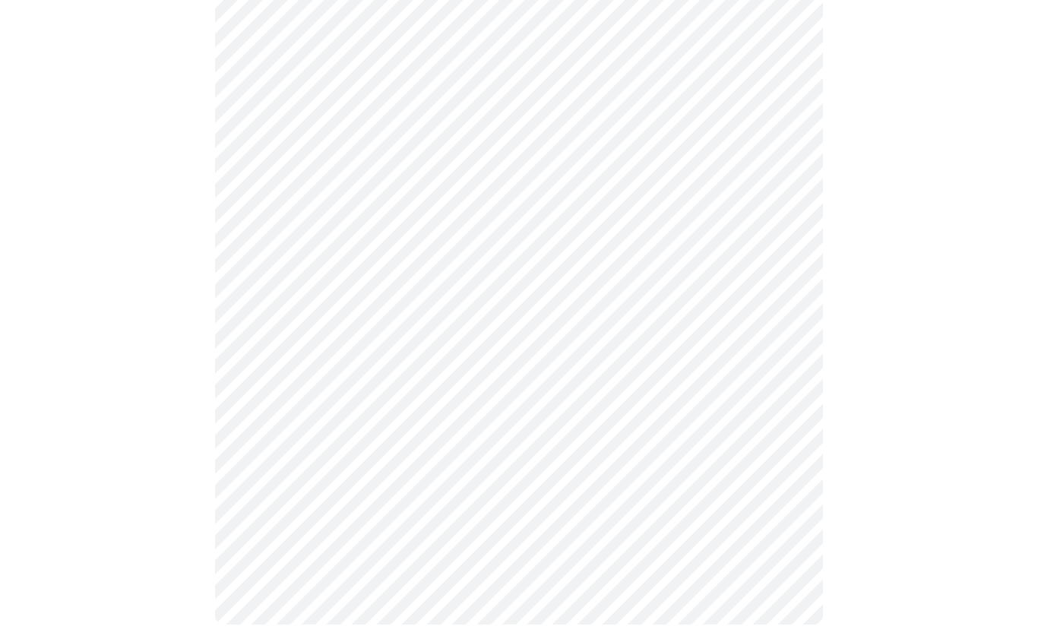
scroll to position [1323, 0]
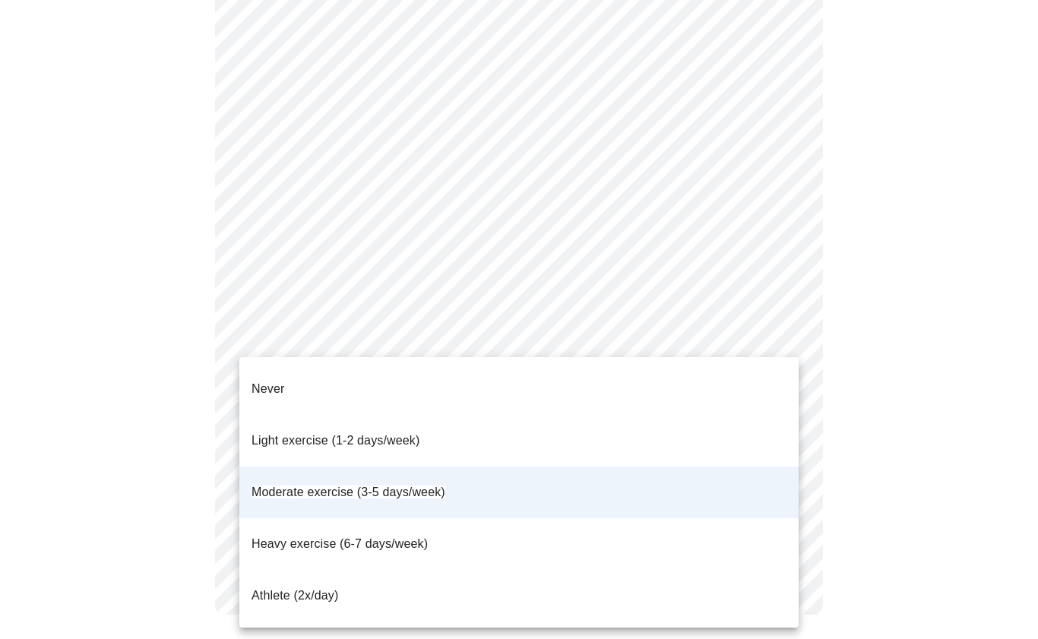
click at [409, 537] on span "Heavy exercise (6-7 days/week)" at bounding box center [340, 543] width 176 height 13
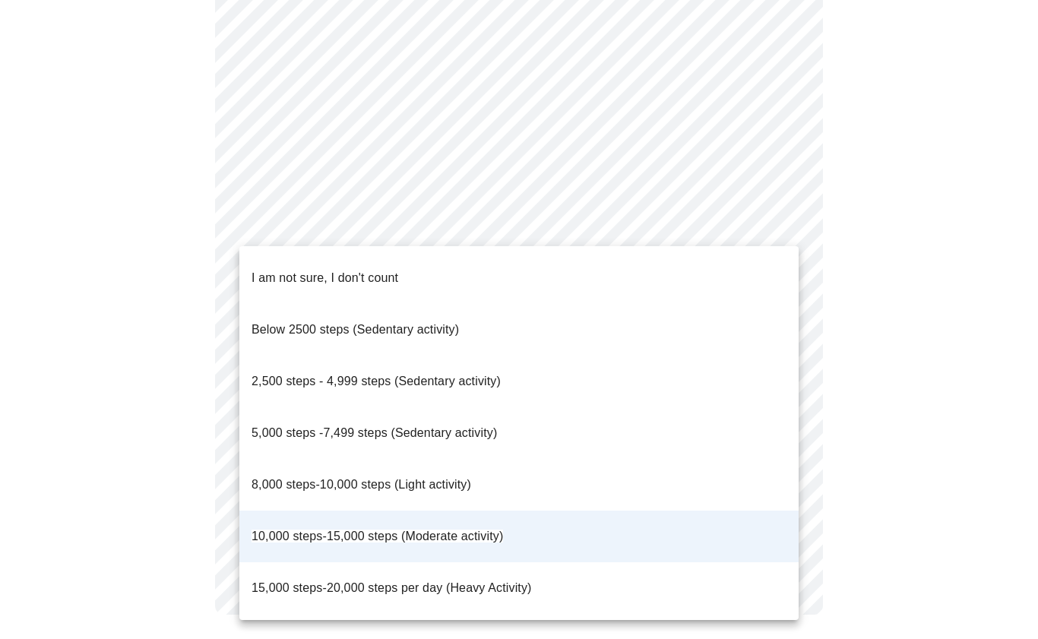
click at [461, 478] on span "8,000 steps-10,000 steps (Light activity)" at bounding box center [362, 484] width 220 height 13
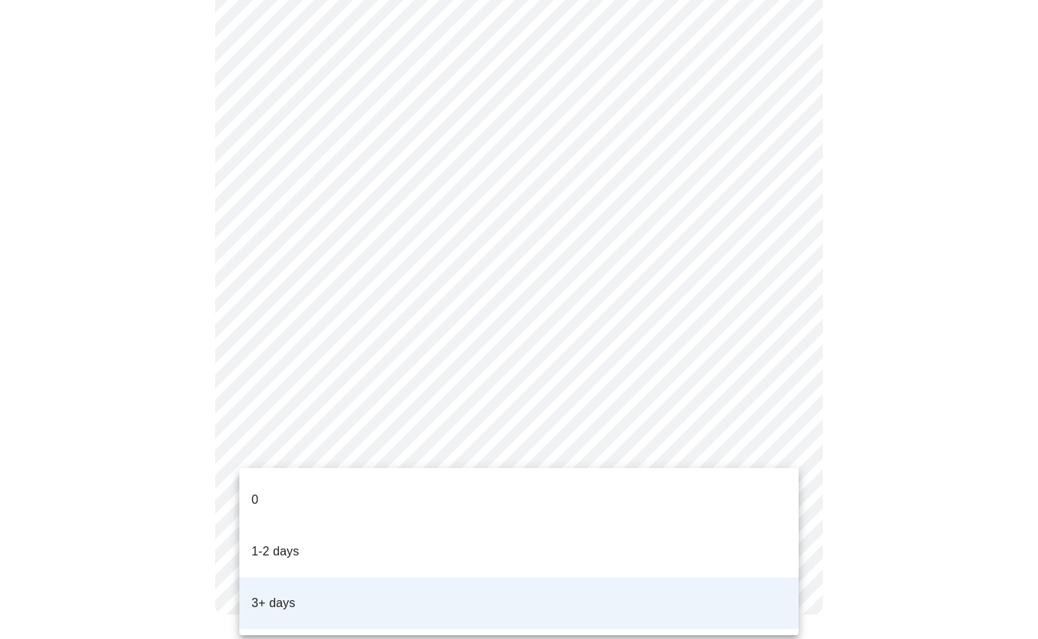
click at [331, 578] on li "3+ days" at bounding box center [518, 604] width 559 height 52
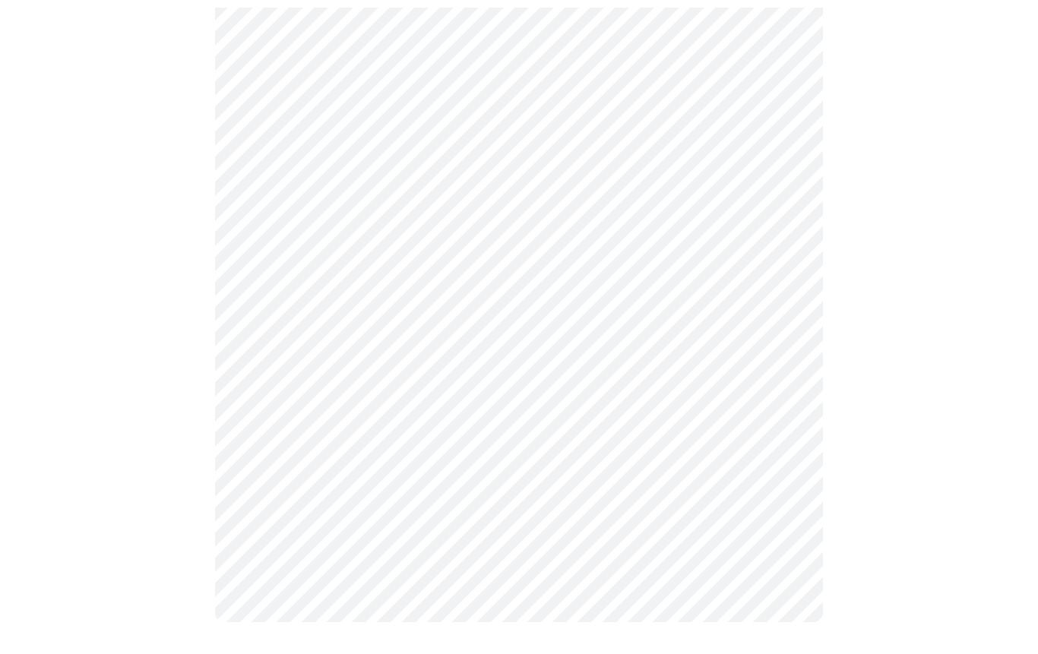
scroll to position [0, 0]
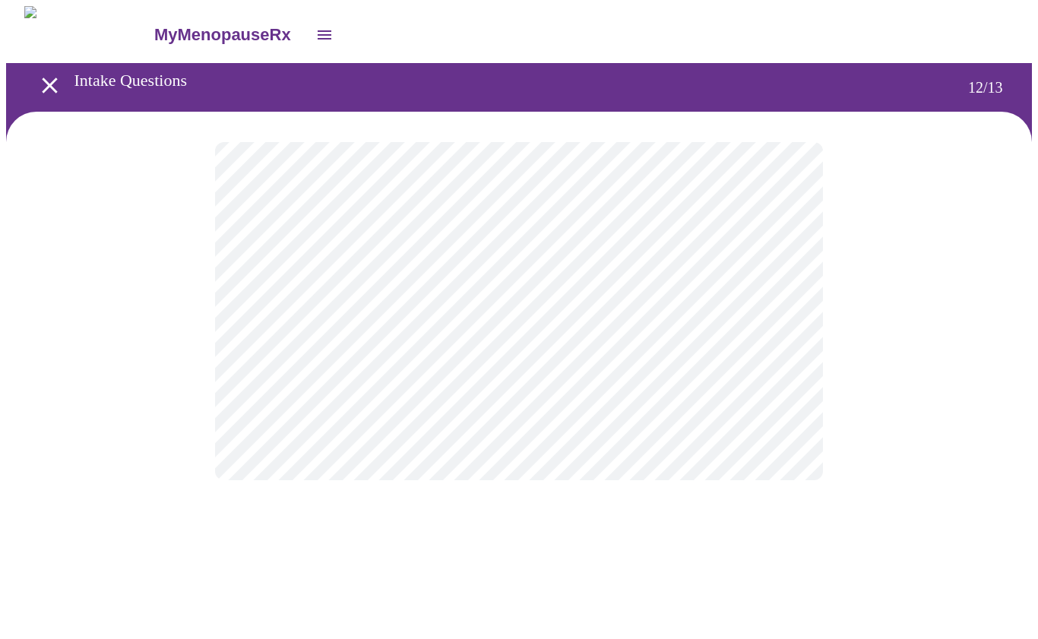
click at [786, 308] on body "MyMenopauseRx Intake Questions 12 / 13" at bounding box center [519, 258] width 1026 height 505
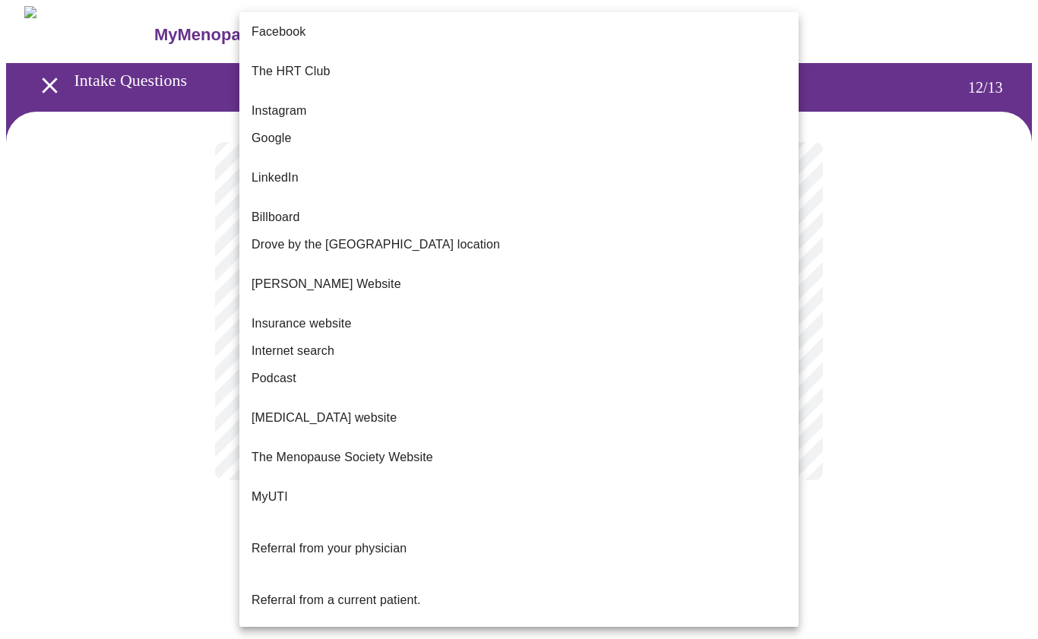
click at [311, 100] on li "Instagram" at bounding box center [518, 110] width 559 height 27
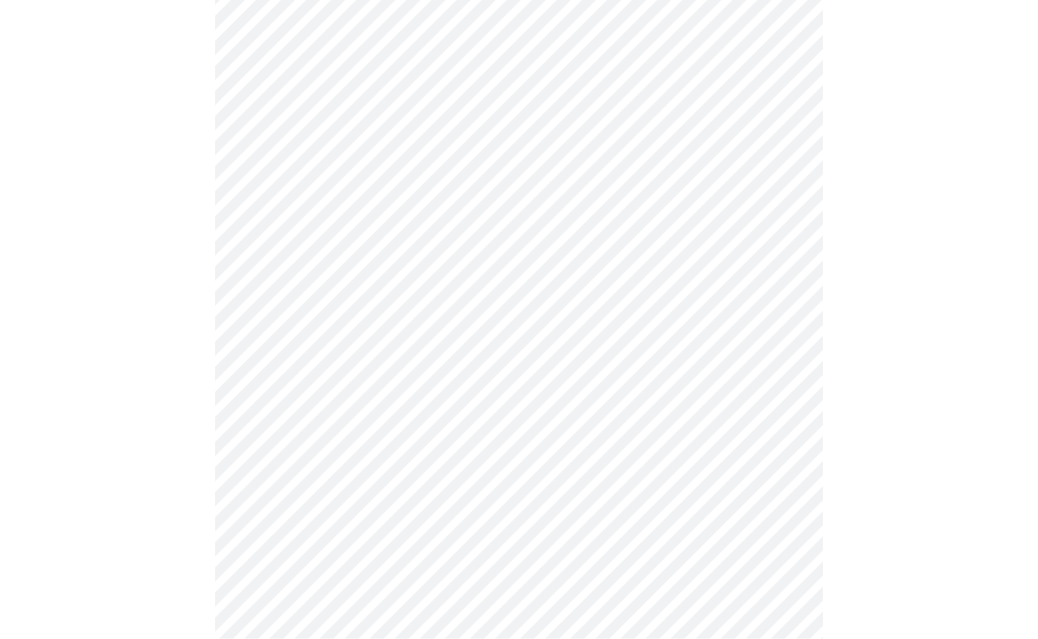
scroll to position [428, 0]
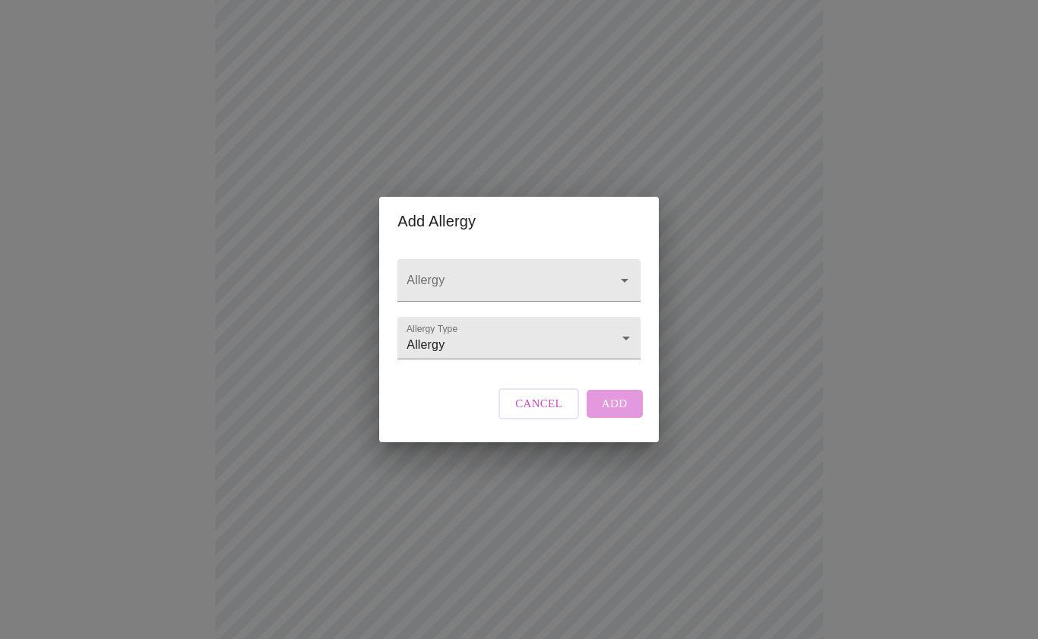
click at [548, 413] on span "Cancel" at bounding box center [538, 404] width 47 height 20
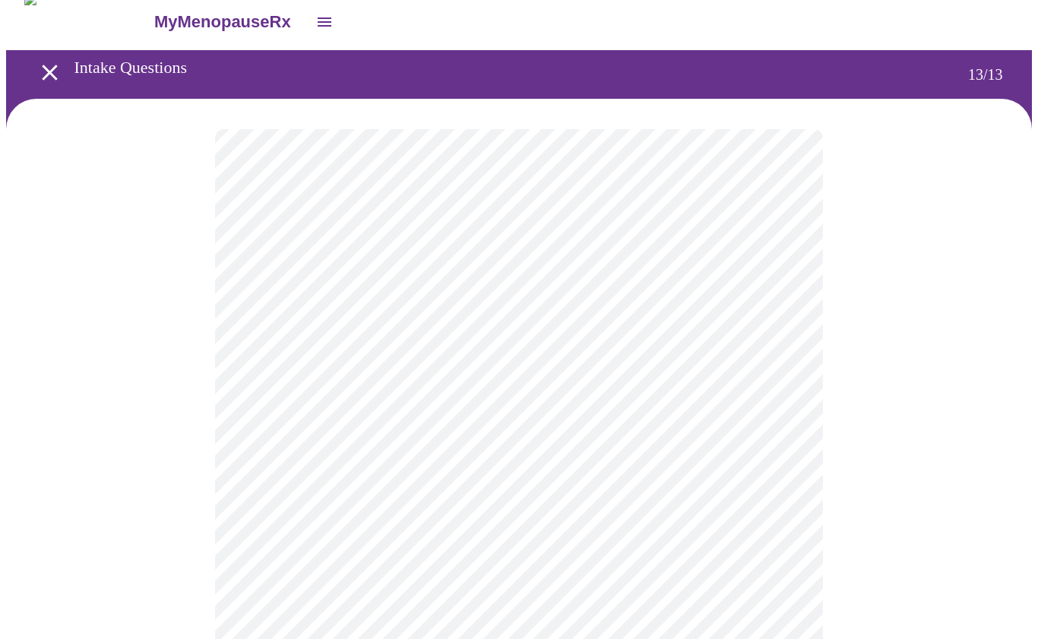
scroll to position [0, 0]
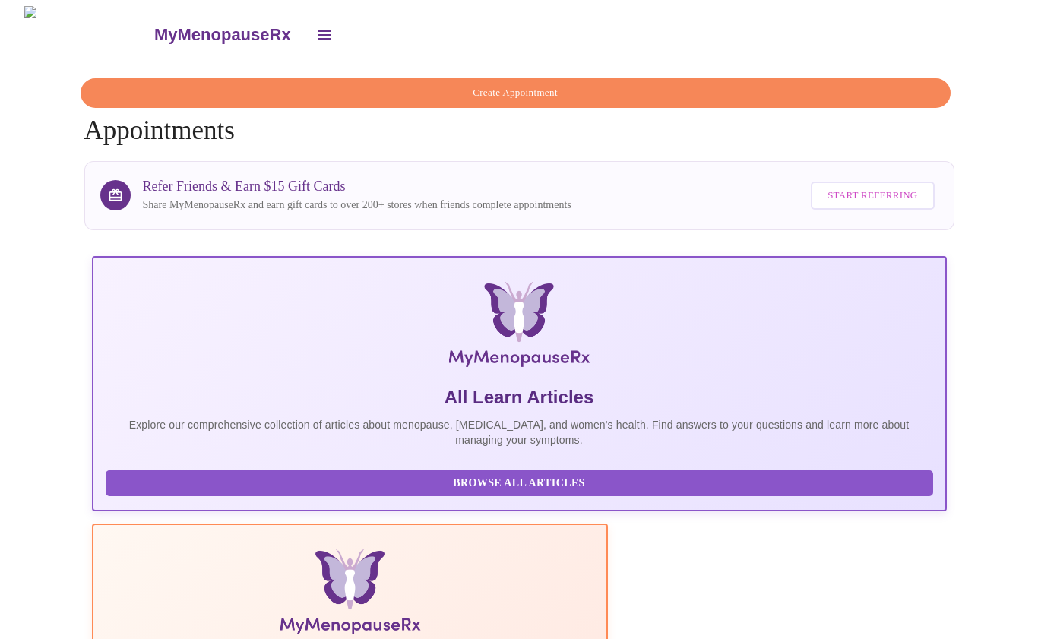
click at [306, 24] on button "open drawer" at bounding box center [324, 35] width 36 height 36
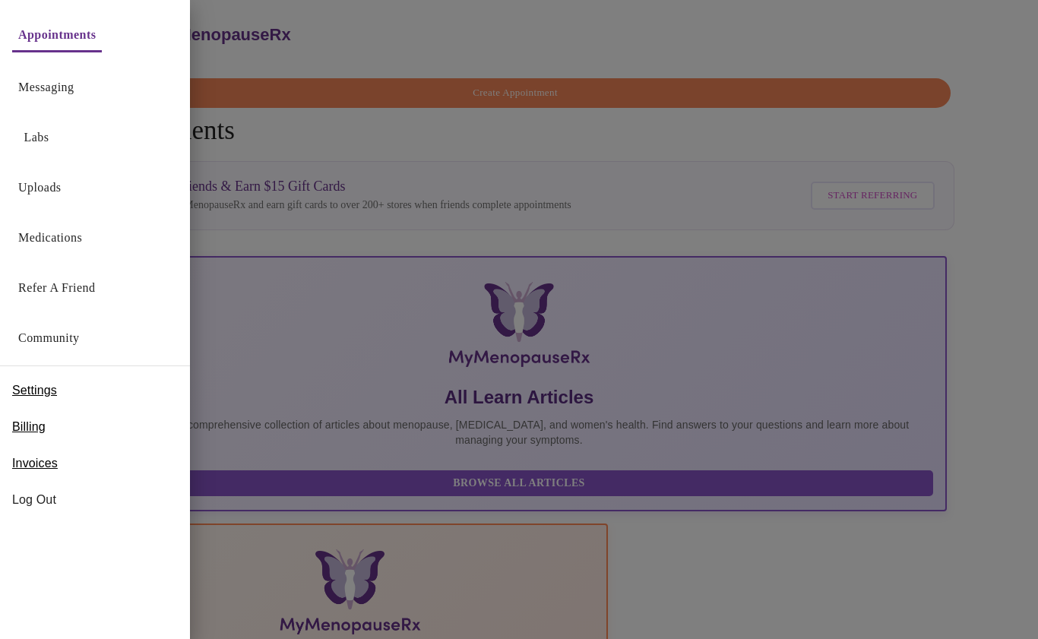
click at [56, 497] on span "Log Out" at bounding box center [95, 500] width 166 height 18
